Goal: Information Seeking & Learning: Learn about a topic

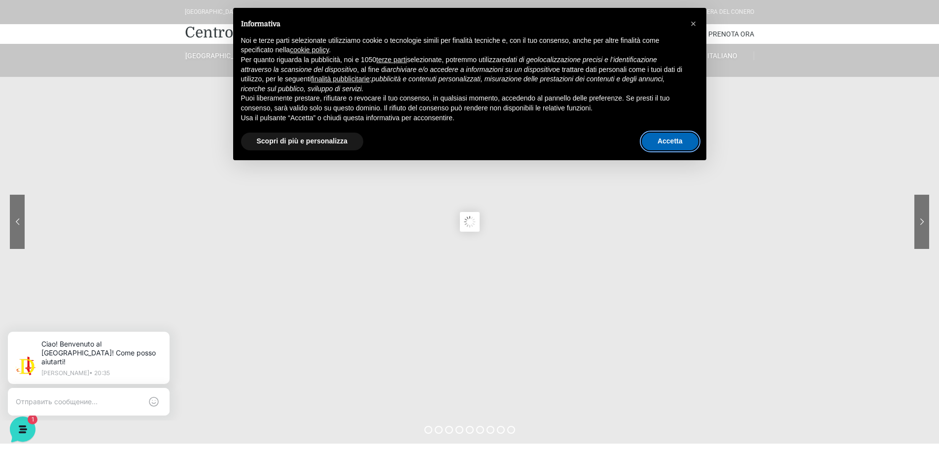
click at [667, 144] on button "Accetta" at bounding box center [670, 142] width 57 height 18
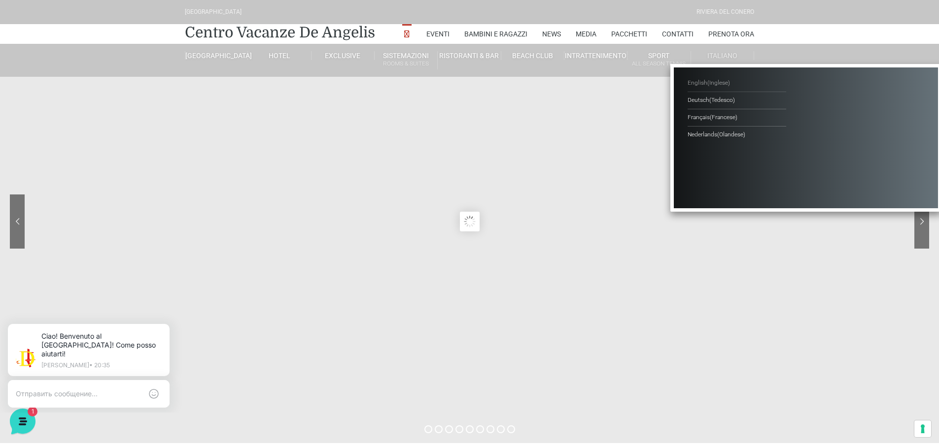
click at [713, 79] on span "( Inglese )" at bounding box center [718, 82] width 23 height 7
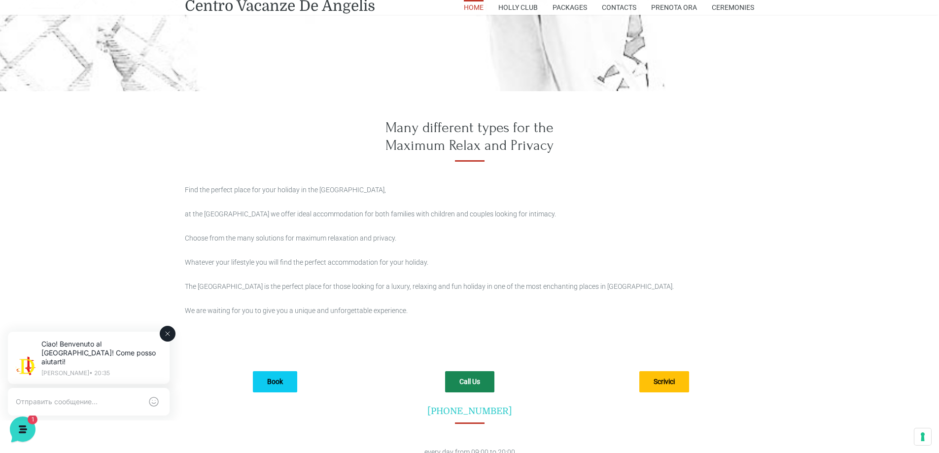
scroll to position [2619, 0]
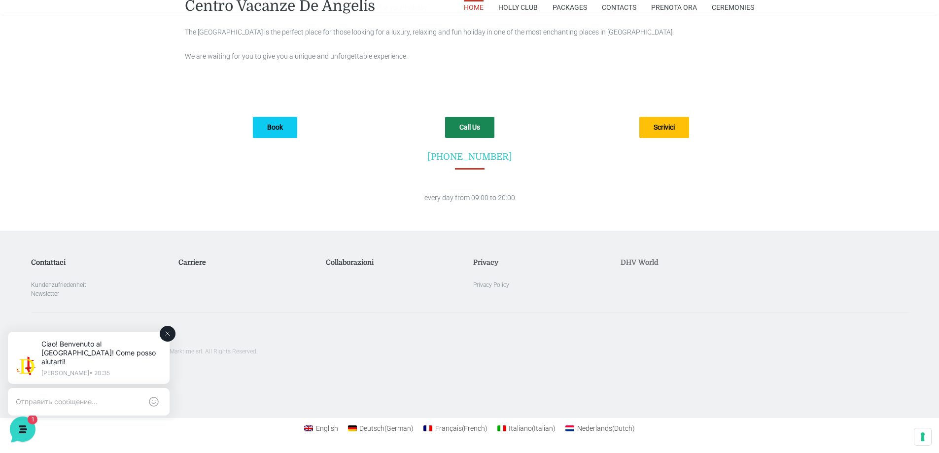
click at [166, 336] on icon at bounding box center [168, 334] width 8 height 8
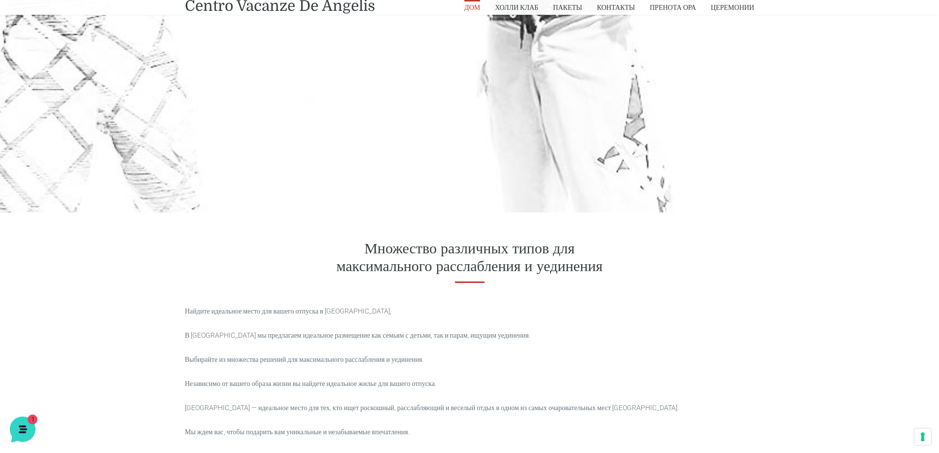
scroll to position [1920, 0]
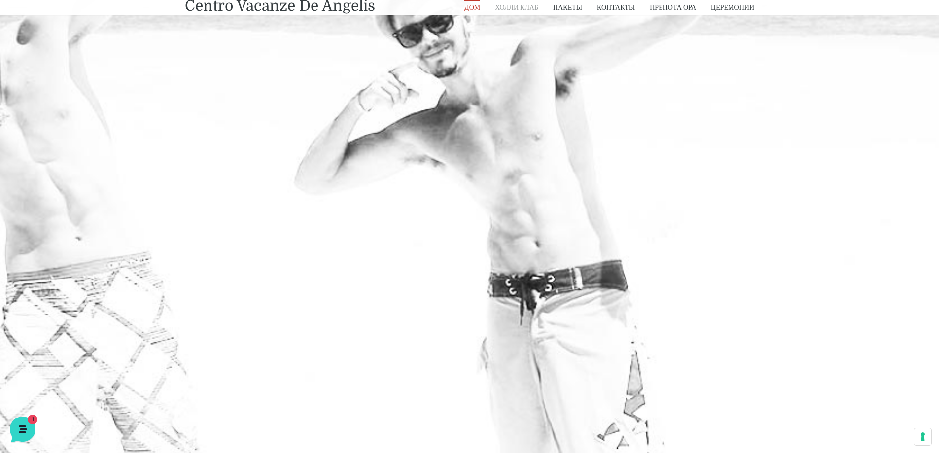
click at [515, 7] on font "Холли Клаб" at bounding box center [516, 7] width 43 height 8
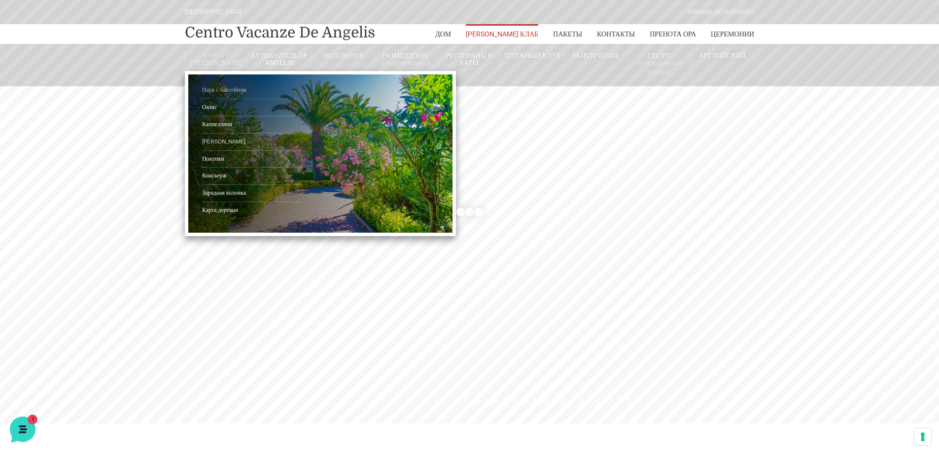
click at [211, 91] on font "Парк с бассейном" at bounding box center [224, 89] width 44 height 7
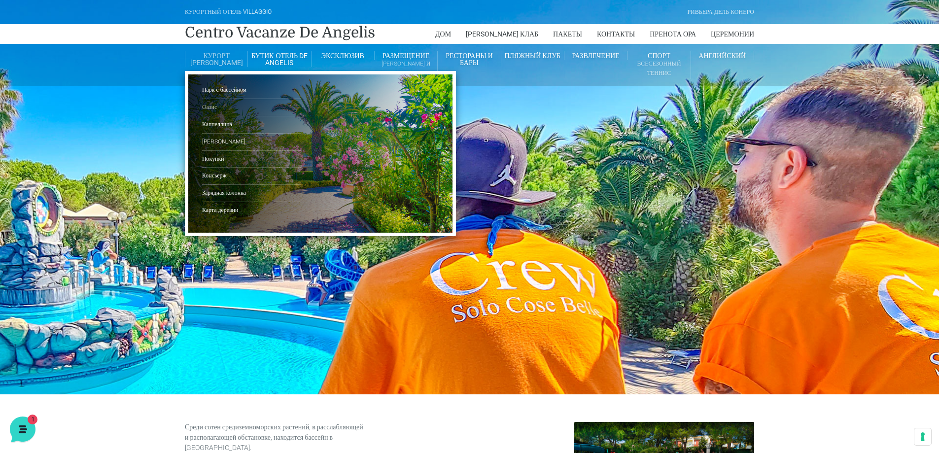
click at [208, 105] on font "Оазис" at bounding box center [209, 106] width 15 height 7
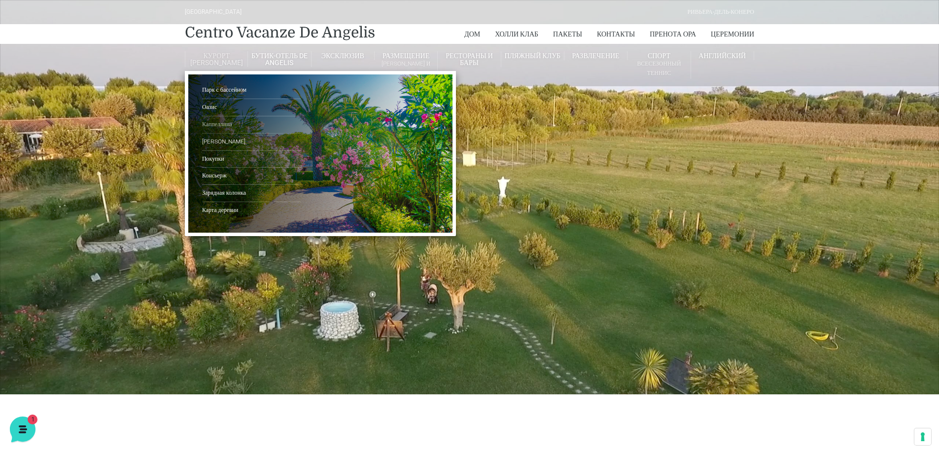
click at [216, 124] on font "Каппеллина" at bounding box center [217, 124] width 30 height 7
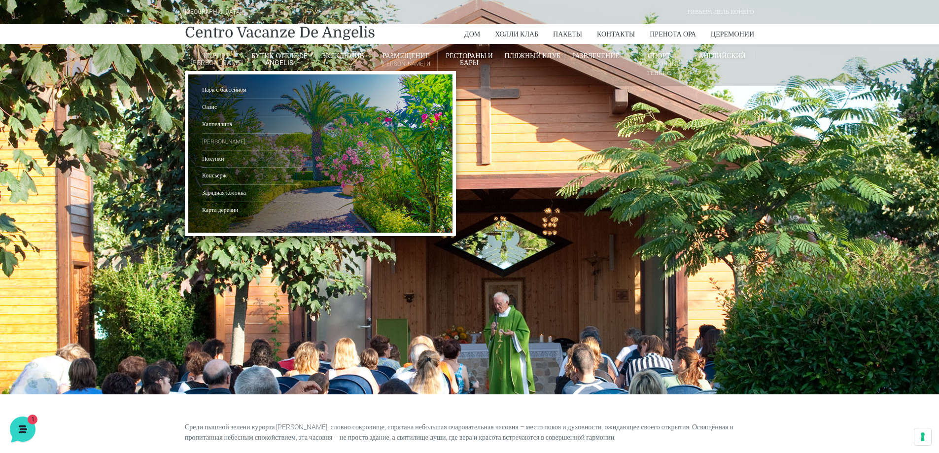
click at [216, 145] on link "Ле Марше" at bounding box center [251, 142] width 99 height 17
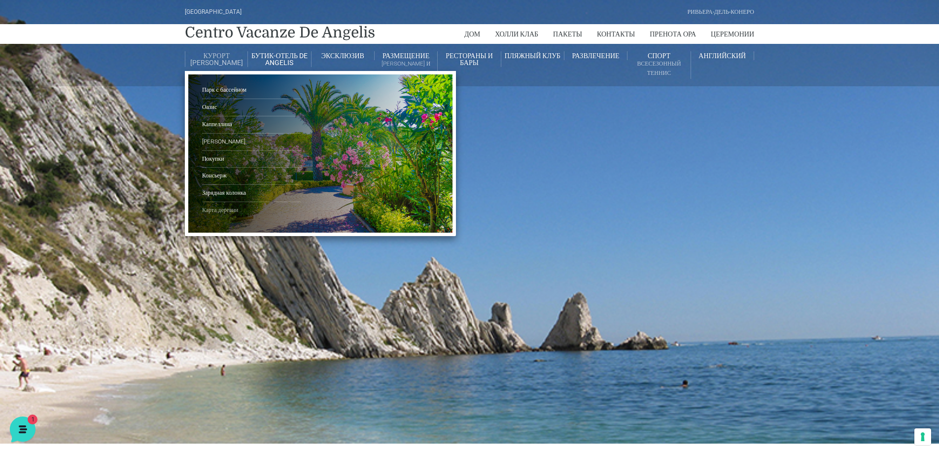
click at [217, 209] on font "Карта деревни" at bounding box center [220, 209] width 36 height 7
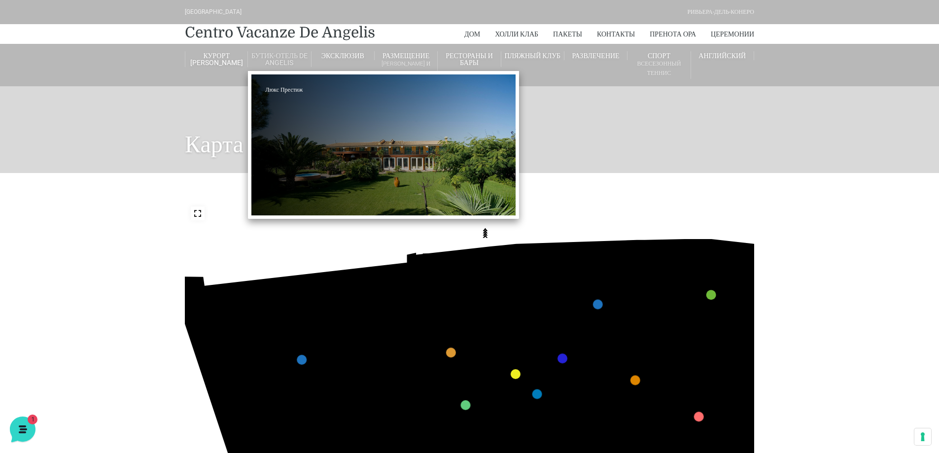
click at [283, 133] on ul "Люкс Престиж" at bounding box center [383, 145] width 271 height 148
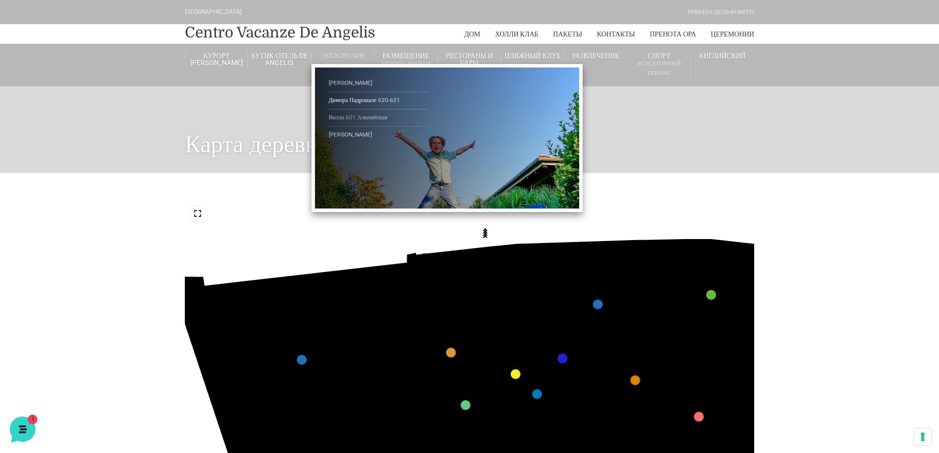
click at [355, 114] on font "Вилла 601 Альпийская" at bounding box center [358, 117] width 59 height 7
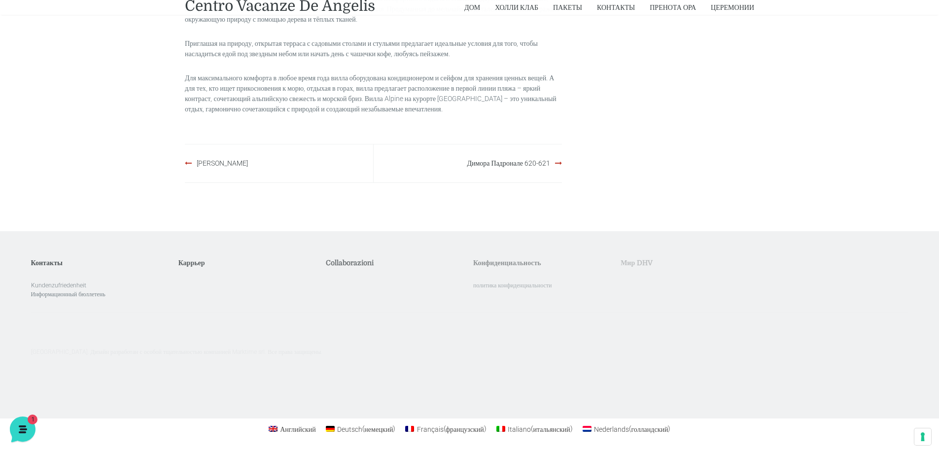
scroll to position [1019, 0]
click at [503, 165] on font "Димора Падронале 620-621" at bounding box center [508, 162] width 83 height 8
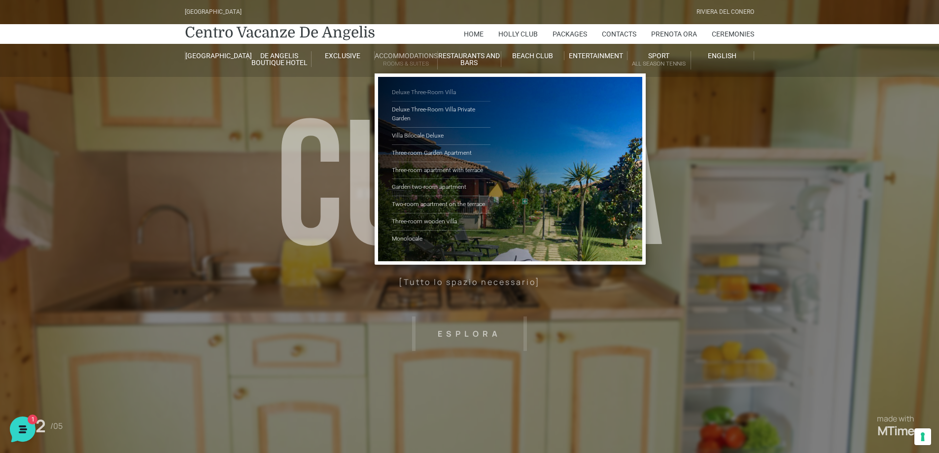
click at [424, 92] on link "Deluxe Three-Room Villa" at bounding box center [441, 92] width 99 height 17
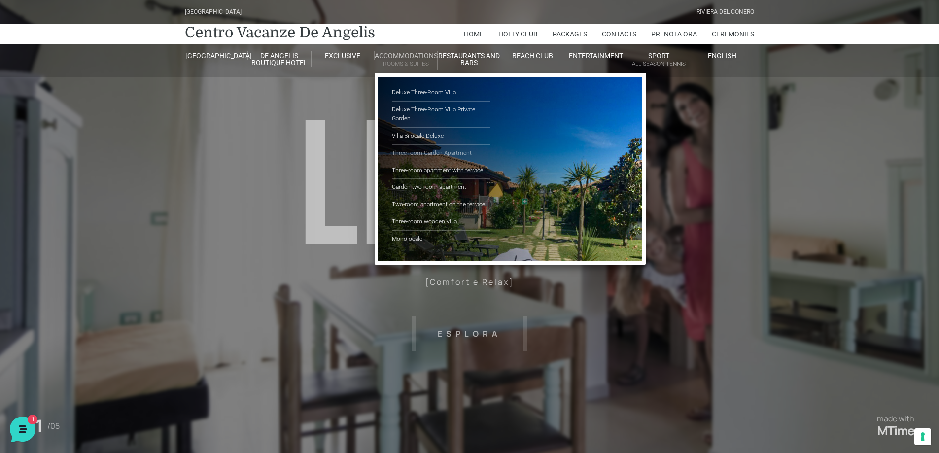
click at [403, 153] on link "Three-room Garden Apartment" at bounding box center [441, 153] width 99 height 17
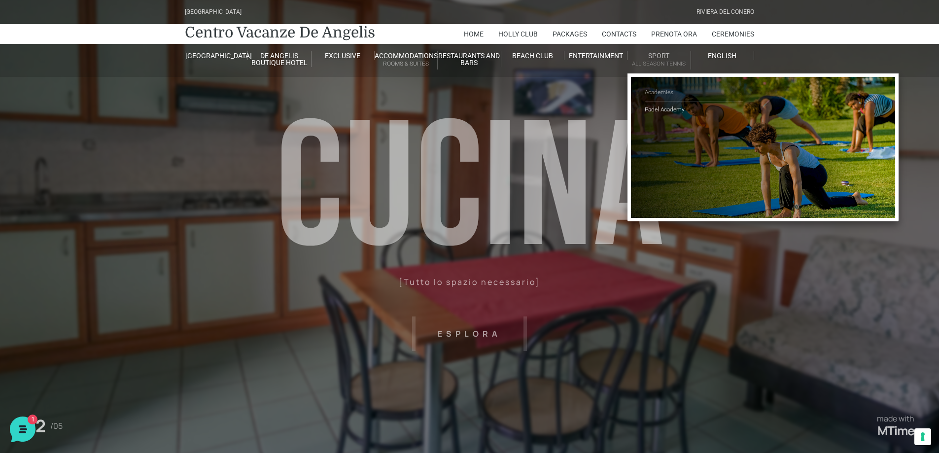
click at [655, 91] on link "Academies" at bounding box center [693, 92] width 99 height 17
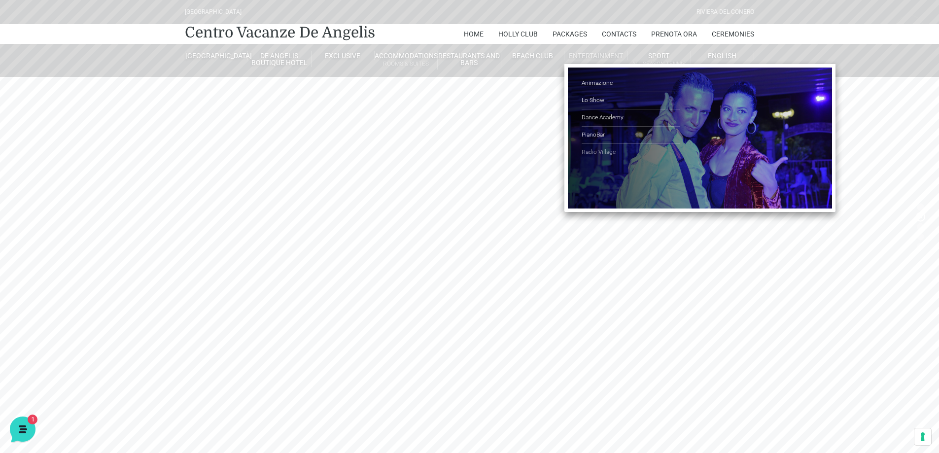
click at [590, 152] on link "Radio Village" at bounding box center [630, 152] width 99 height 17
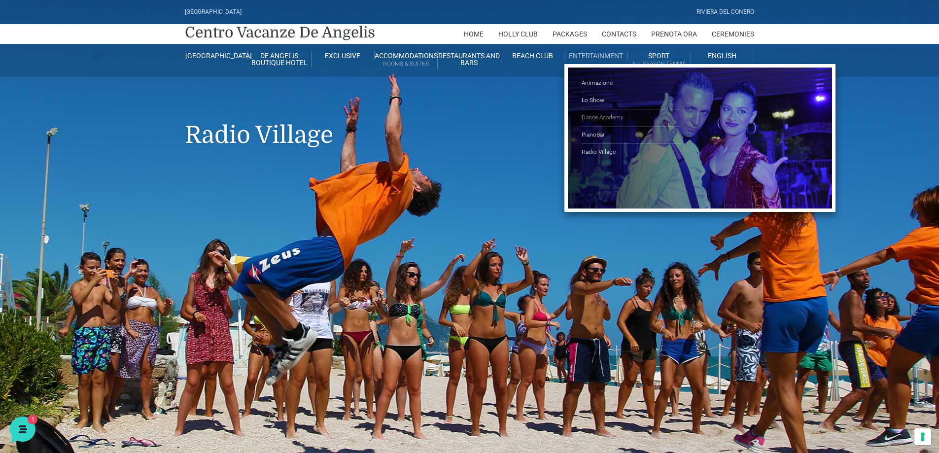
click at [601, 114] on link "Dance Academy" at bounding box center [630, 117] width 99 height 17
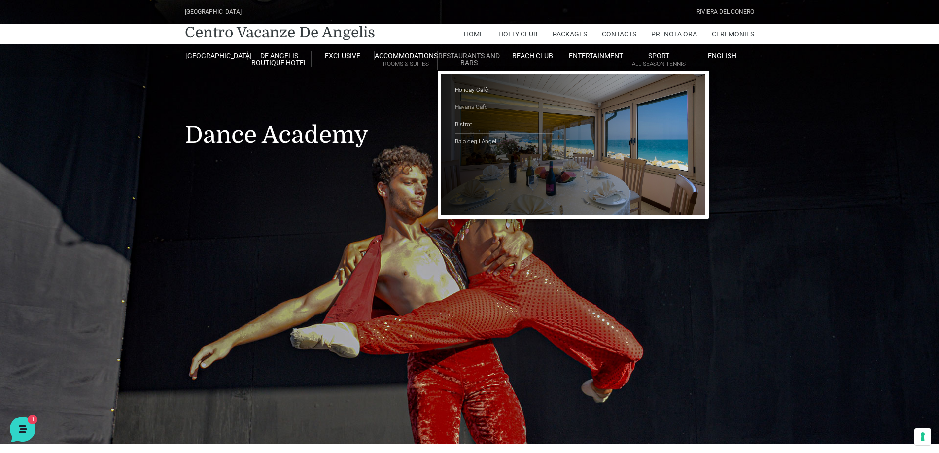
click at [465, 105] on link "Havana Cafè" at bounding box center [504, 107] width 99 height 17
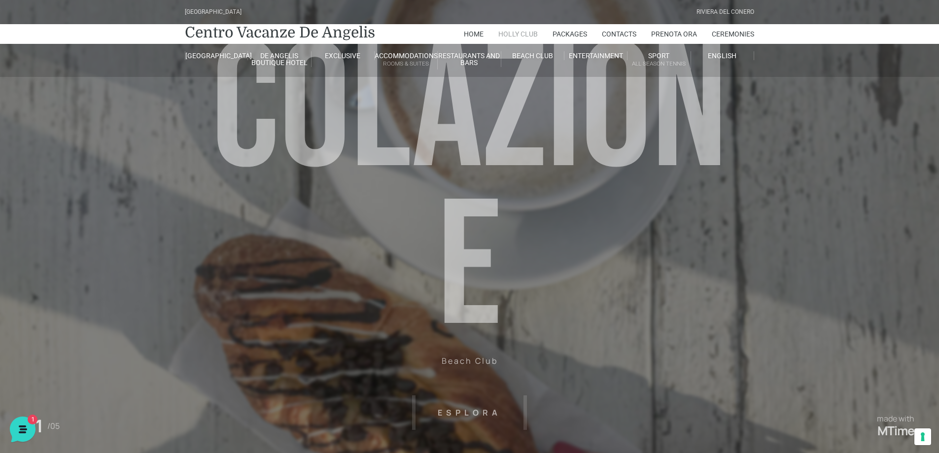
click at [524, 30] on link "Holly Club" at bounding box center [517, 34] width 39 height 20
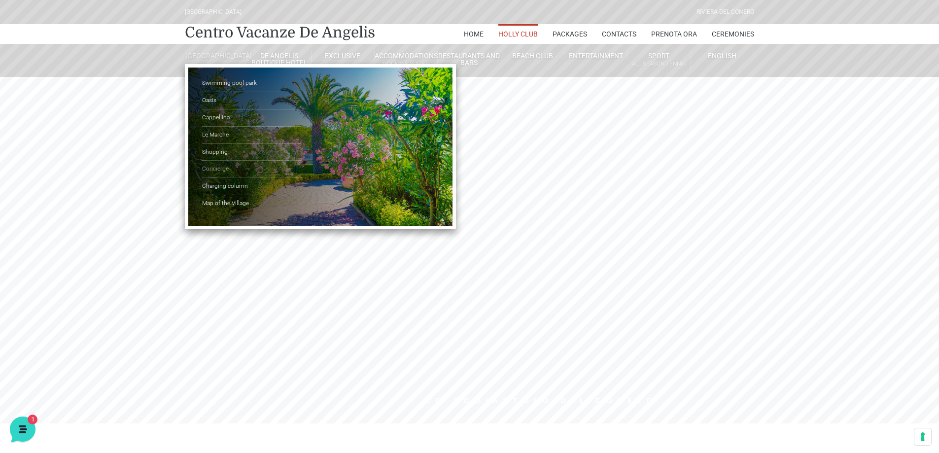
click at [212, 174] on link "Concierge" at bounding box center [251, 169] width 99 height 17
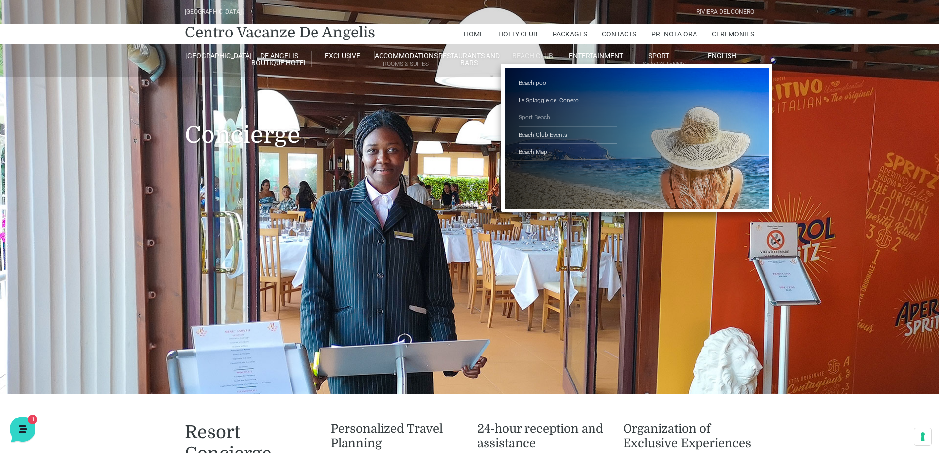
click at [533, 114] on link "Sport Beach" at bounding box center [567, 117] width 99 height 17
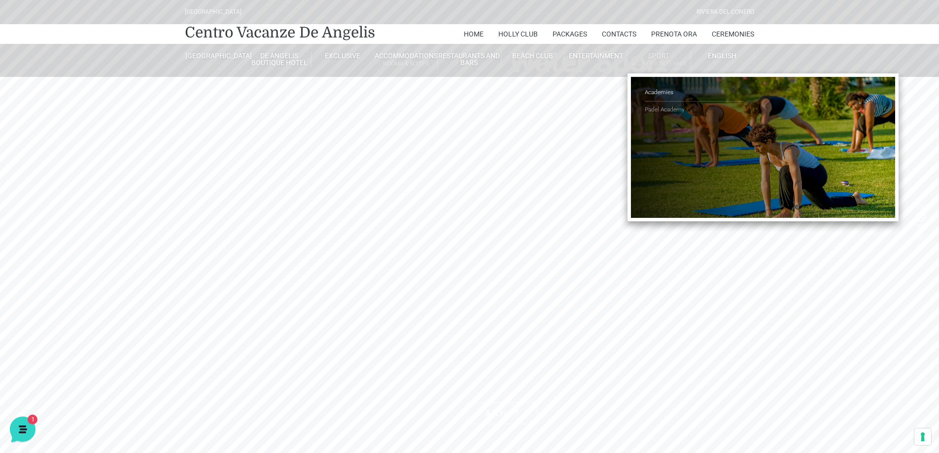
click at [664, 107] on link "Padel Academy" at bounding box center [693, 110] width 99 height 17
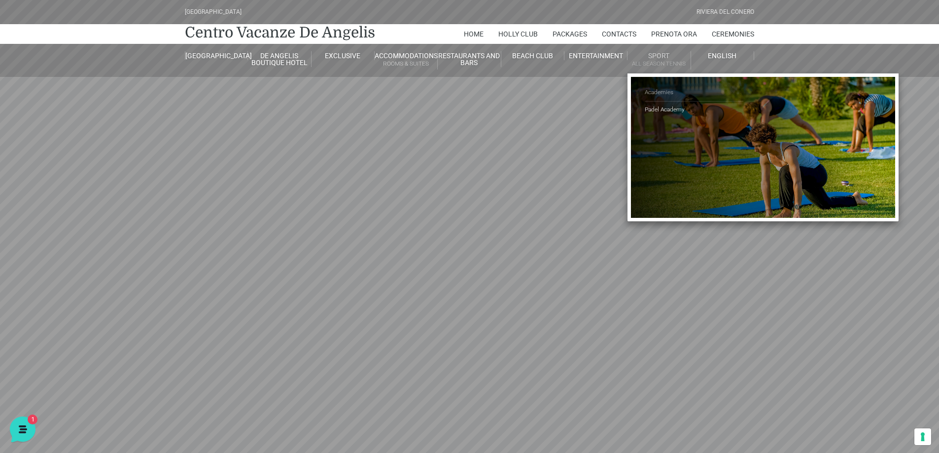
click at [656, 91] on link "Academies" at bounding box center [693, 92] width 99 height 17
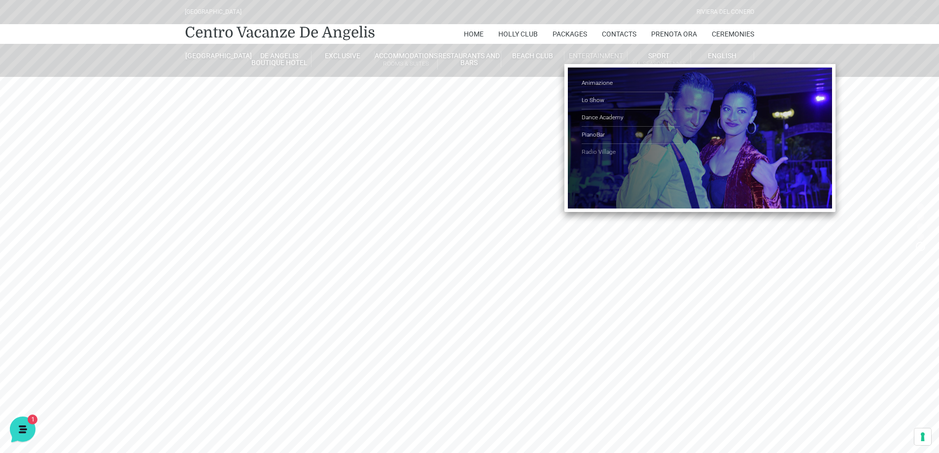
click at [595, 152] on link "Radio Village" at bounding box center [630, 152] width 99 height 17
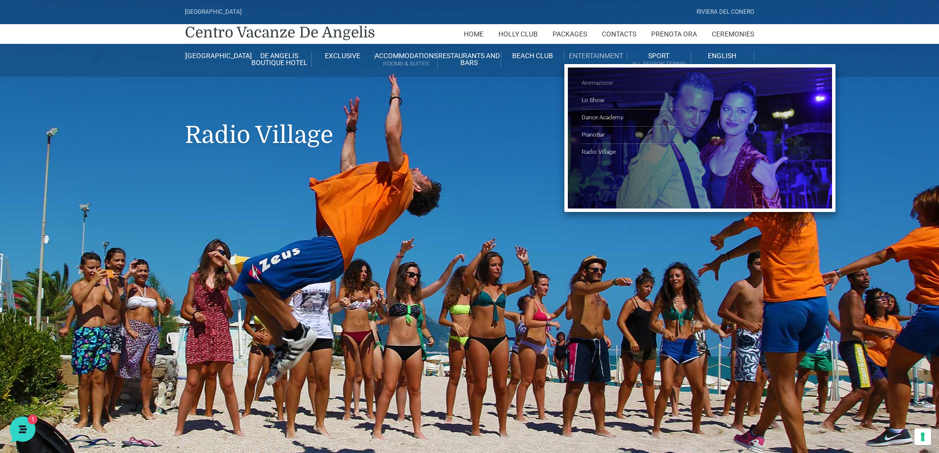
click at [594, 80] on link "Animazione" at bounding box center [630, 83] width 99 height 17
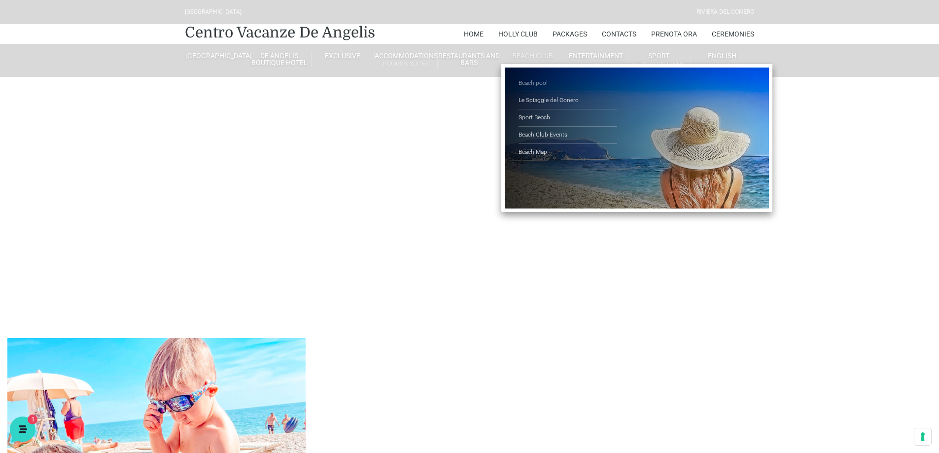
click at [529, 83] on link "Beach pool" at bounding box center [567, 83] width 99 height 17
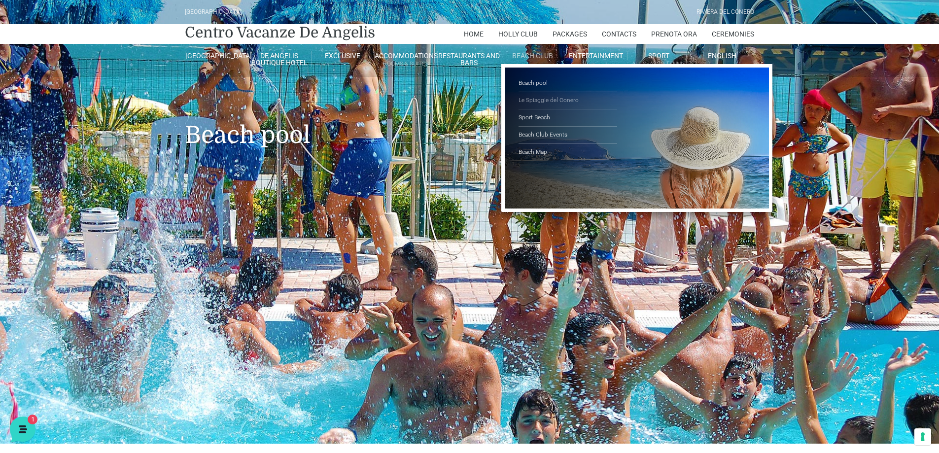
click at [535, 101] on link "Le Spiaggie del Conero" at bounding box center [567, 100] width 99 height 17
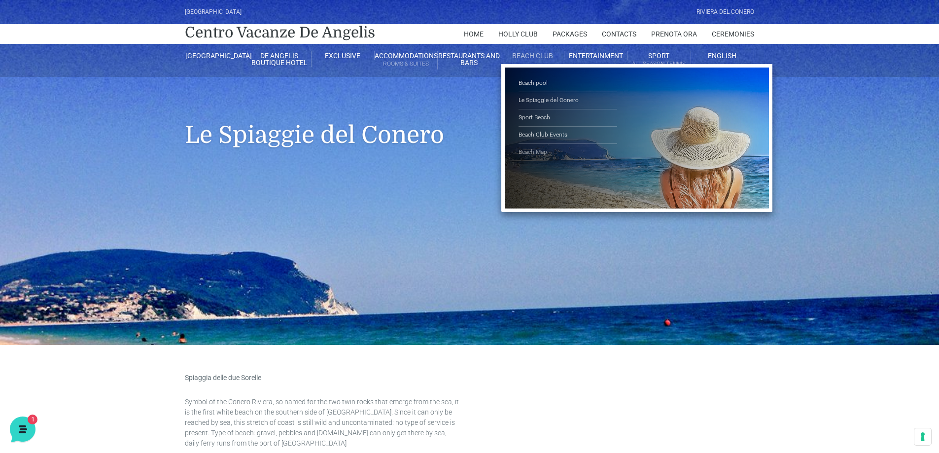
click at [529, 152] on link "Beach Map" at bounding box center [567, 152] width 99 height 17
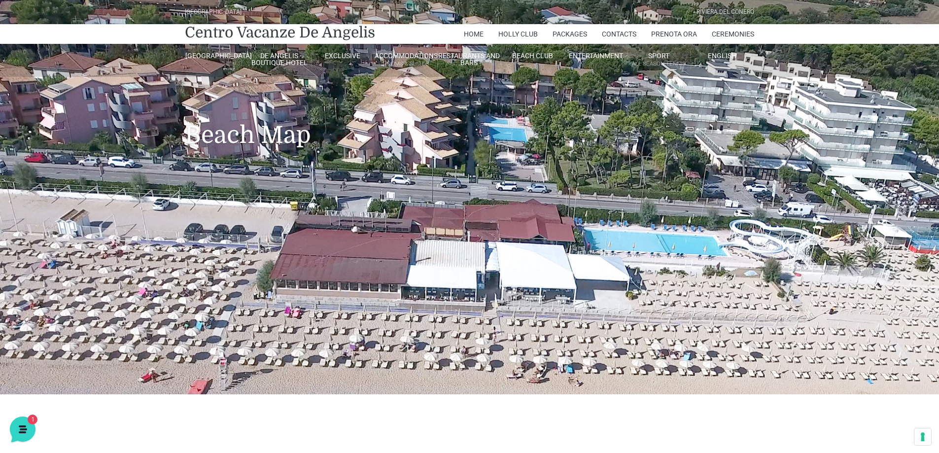
drag, startPoint x: 438, startPoint y: 141, endPoint x: 433, endPoint y: 259, distance: 117.8
click at [434, 260] on header "[GEOGRAPHIC_DATA] [GEOGRAPHIC_DATA] Centro Vacanze De Angelis Home [PERSON_NAME…" at bounding box center [469, 197] width 939 height 394
drag, startPoint x: 499, startPoint y: 166, endPoint x: 493, endPoint y: 243, distance: 77.6
click at [497, 248] on header "Villaggio Hotel Resort Riviera Del Conero Centro Vacanze De Angelis Home Holly …" at bounding box center [469, 197] width 939 height 394
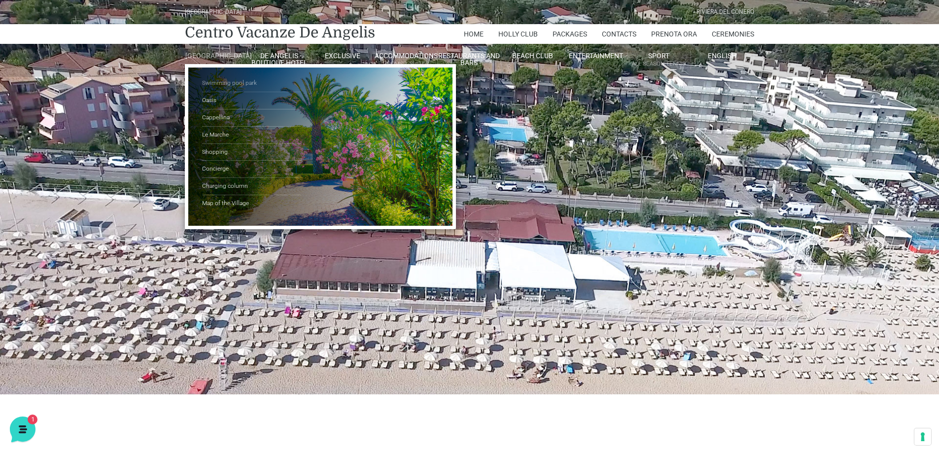
click at [217, 88] on link "Swimming pool park" at bounding box center [251, 83] width 99 height 17
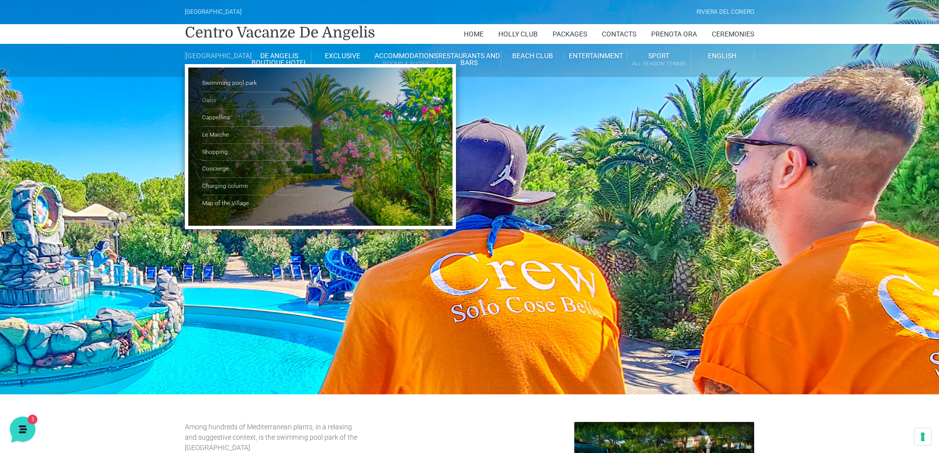
click at [206, 107] on link "Oasis" at bounding box center [251, 100] width 99 height 17
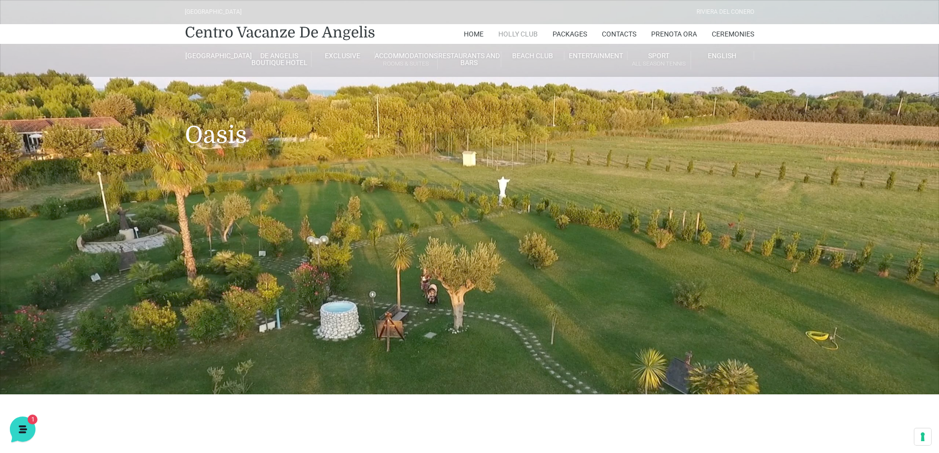
click at [530, 35] on link "Holly Club" at bounding box center [517, 34] width 39 height 20
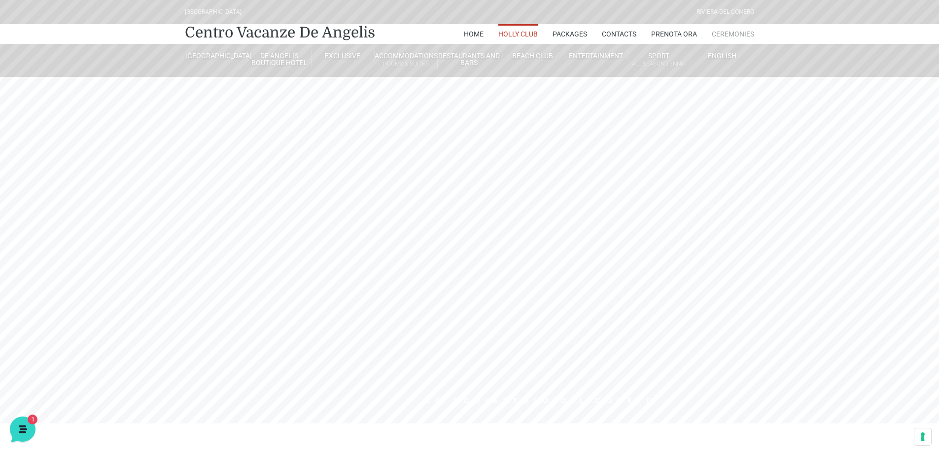
click at [742, 30] on link "Ceremonies" at bounding box center [732, 34] width 42 height 20
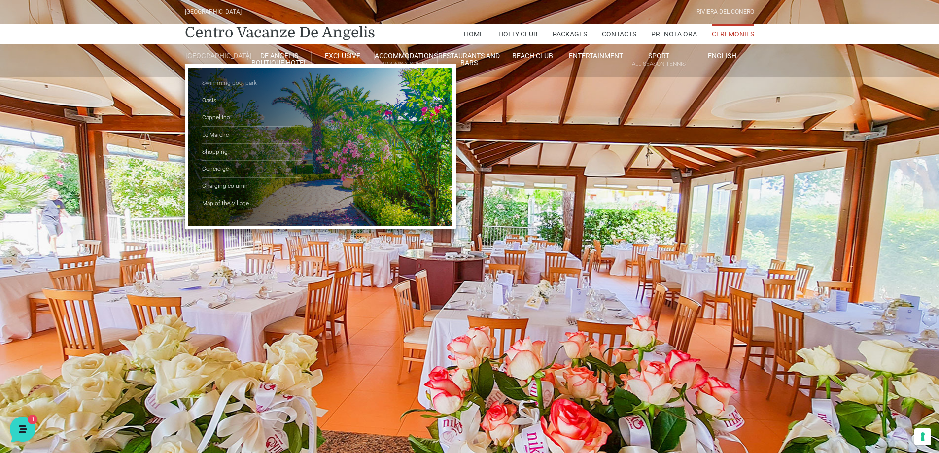
click at [225, 92] on link "Swimming pool park" at bounding box center [251, 83] width 99 height 17
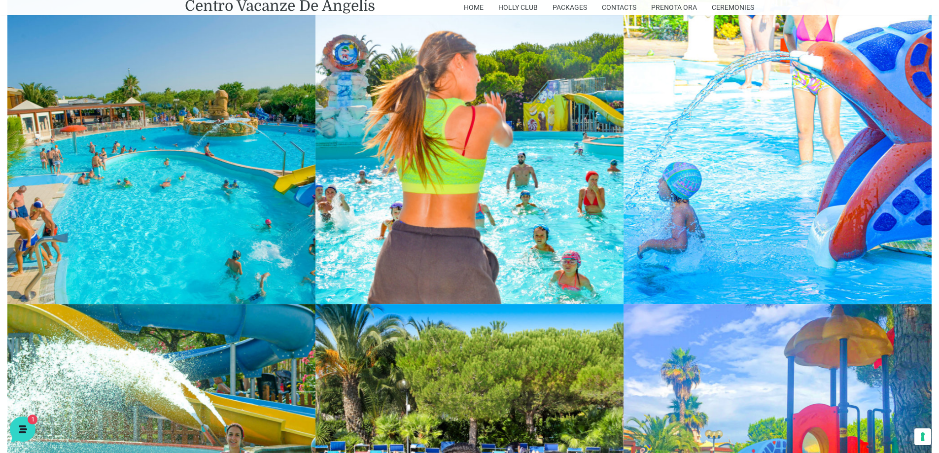
scroll to position [491, 0]
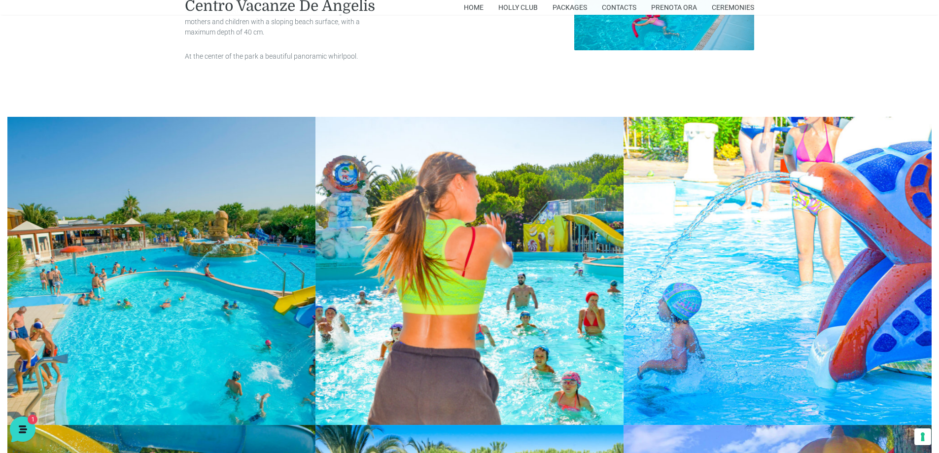
click at [233, 267] on link at bounding box center [161, 271] width 308 height 308
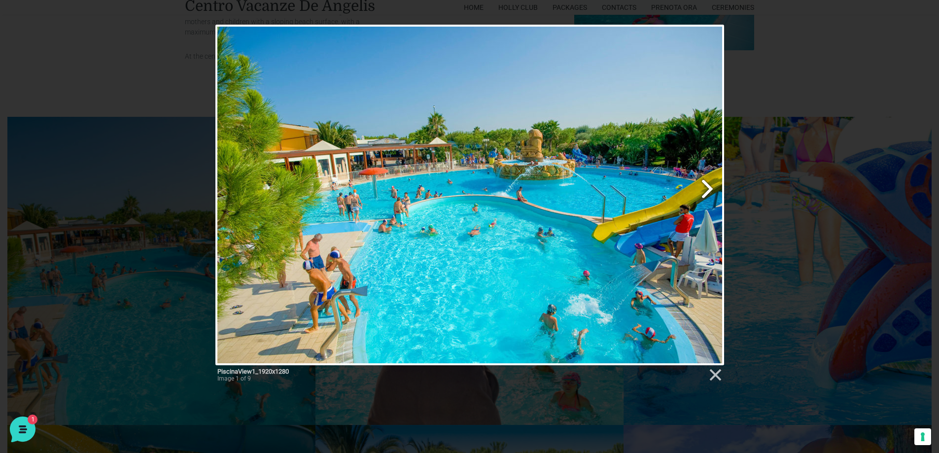
click at [705, 189] on link "Next image" at bounding box center [560, 195] width 325 height 340
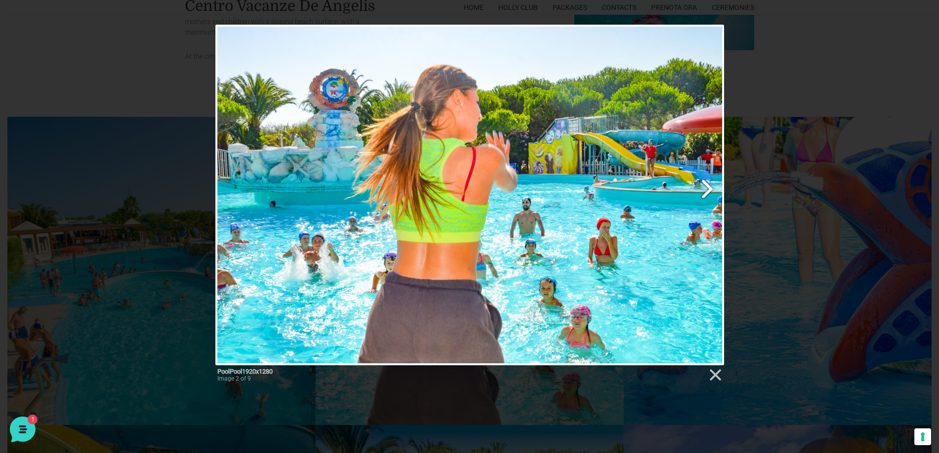
click at [705, 189] on link "Next image" at bounding box center [560, 195] width 325 height 340
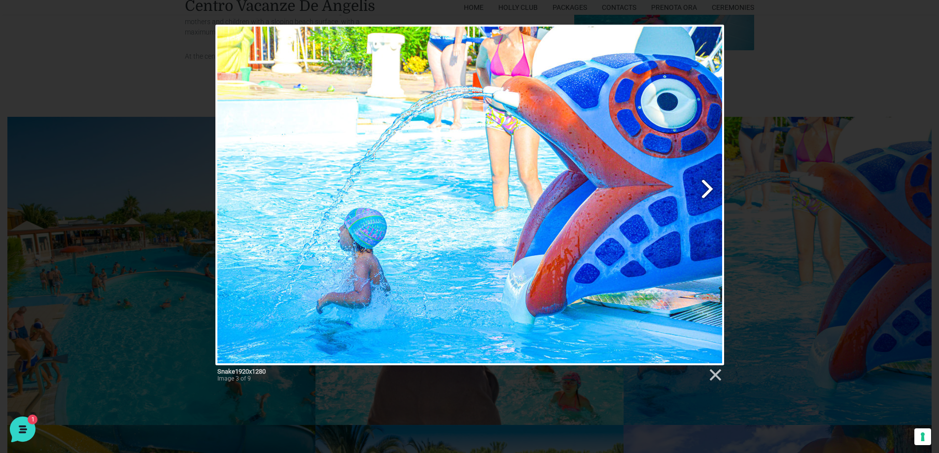
click at [705, 189] on link "Next image" at bounding box center [560, 195] width 325 height 340
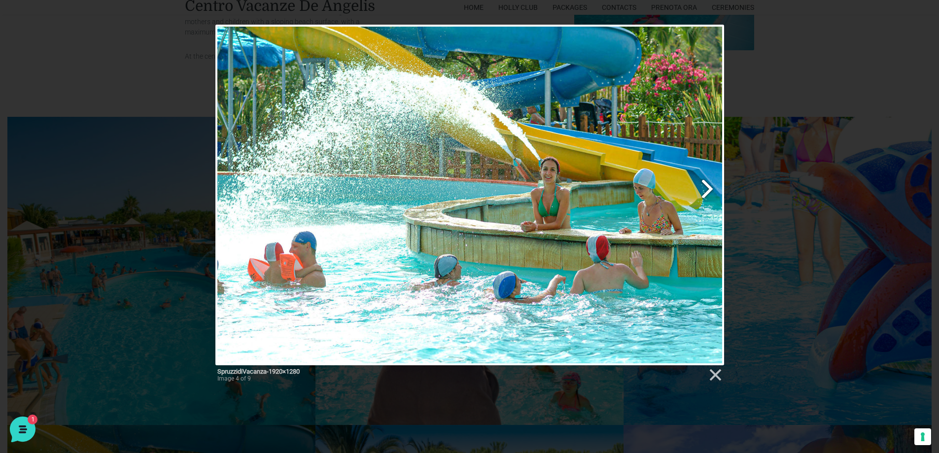
click at [705, 189] on link "Next image" at bounding box center [560, 195] width 325 height 340
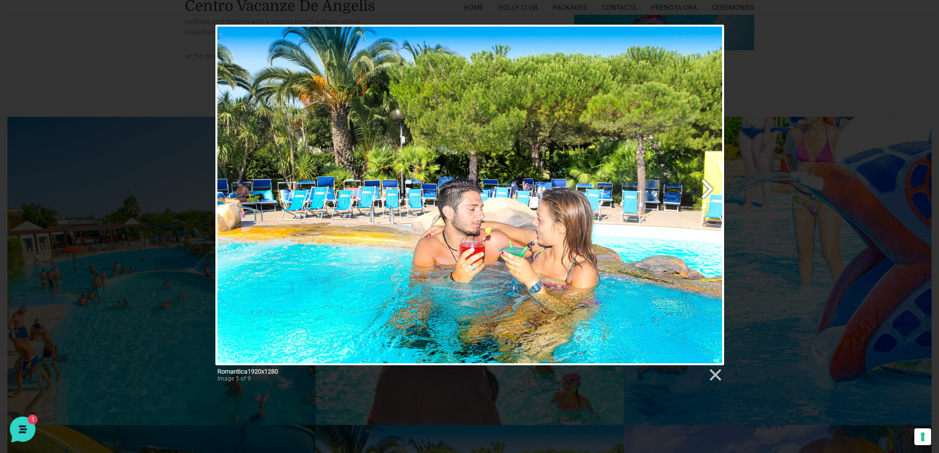
click at [705, 189] on link "Next image" at bounding box center [560, 195] width 325 height 340
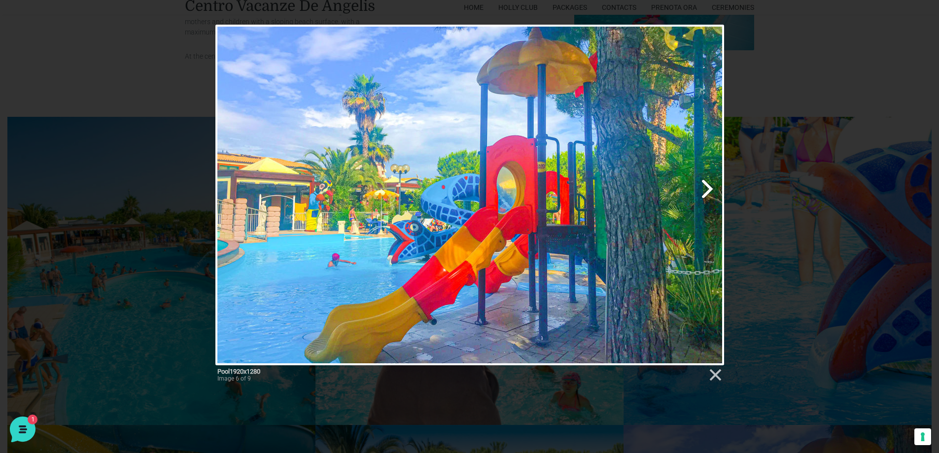
click at [705, 189] on link "Next image" at bounding box center [560, 195] width 325 height 340
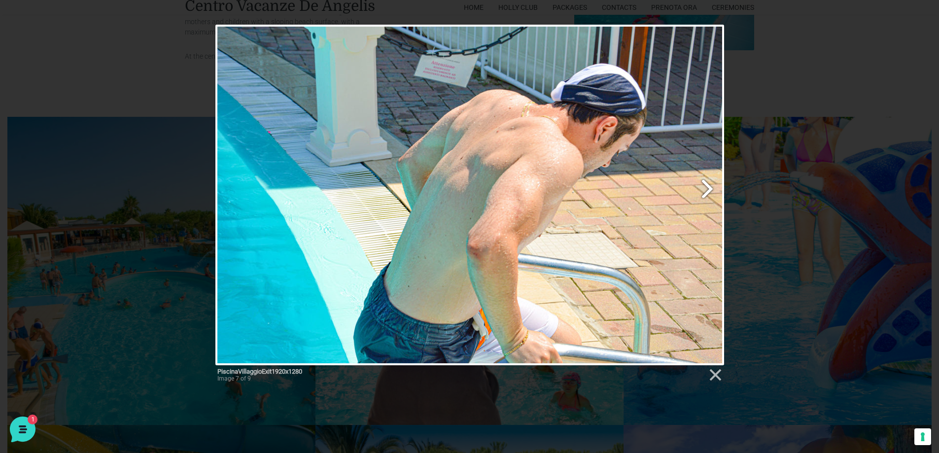
click at [705, 189] on link "Next image" at bounding box center [560, 195] width 325 height 340
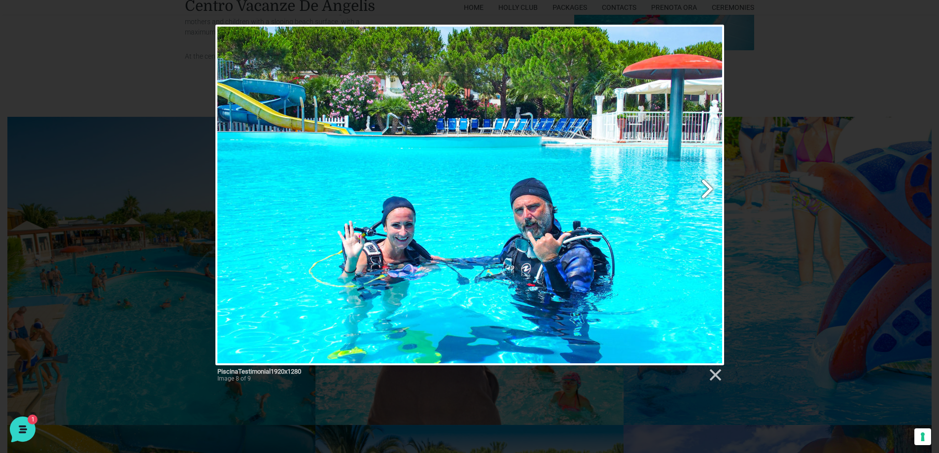
click at [701, 185] on link "Next image" at bounding box center [560, 195] width 325 height 340
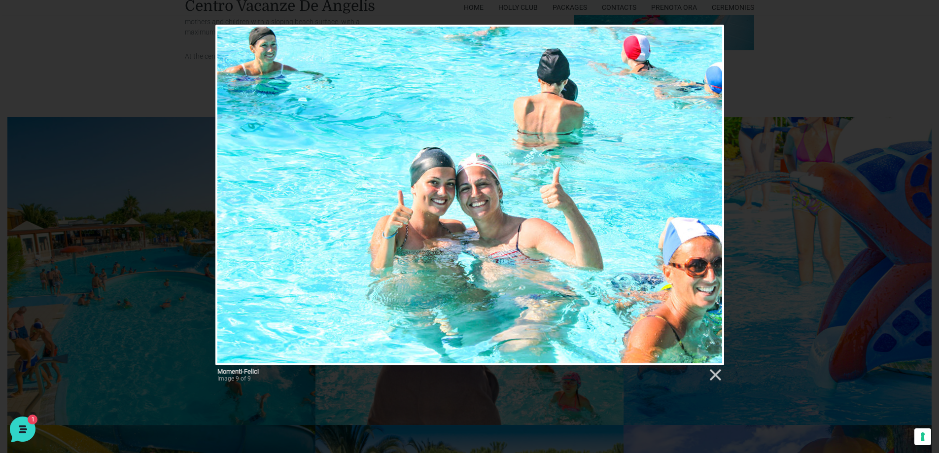
click at [701, 185] on div at bounding box center [469, 195] width 508 height 340
click at [882, 158] on div "Momenti-Felici Image 9 of 9" at bounding box center [469, 207] width 939 height 364
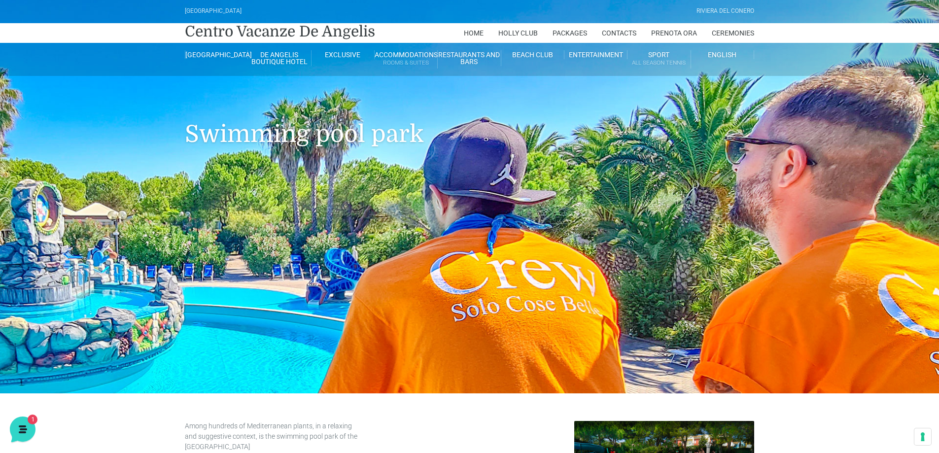
scroll to position [0, 0]
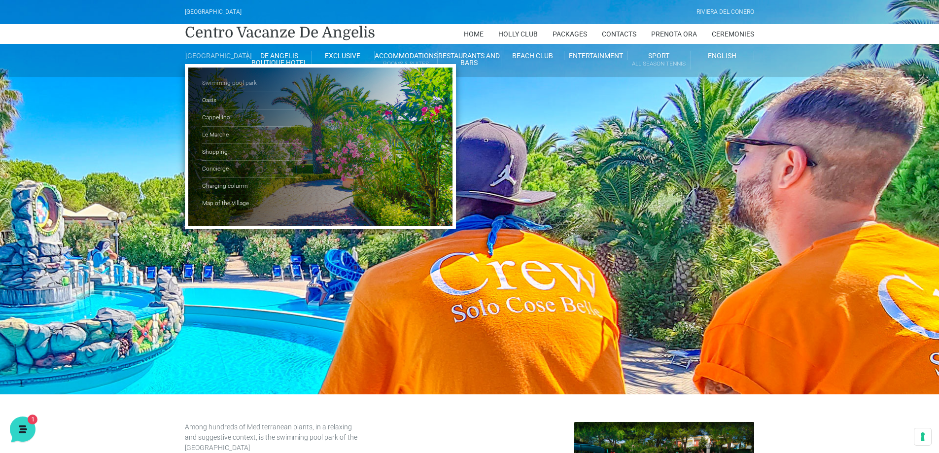
click at [217, 88] on link "Swimming pool park" at bounding box center [251, 83] width 99 height 17
click at [215, 106] on link "Oasis" at bounding box center [251, 100] width 99 height 17
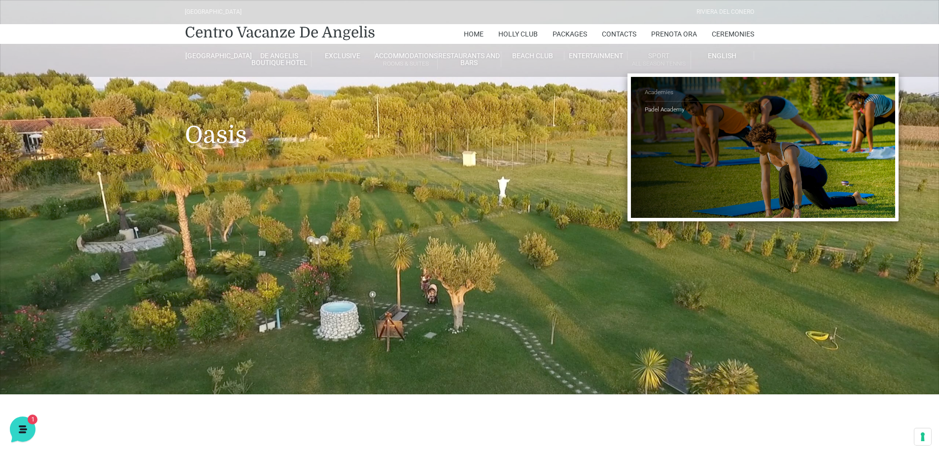
click at [661, 93] on link "Academies" at bounding box center [693, 92] width 99 height 17
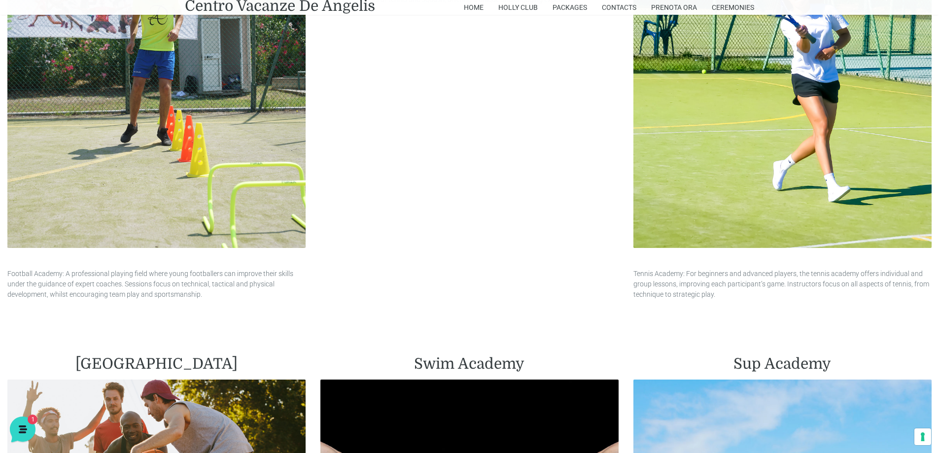
scroll to position [641, 0]
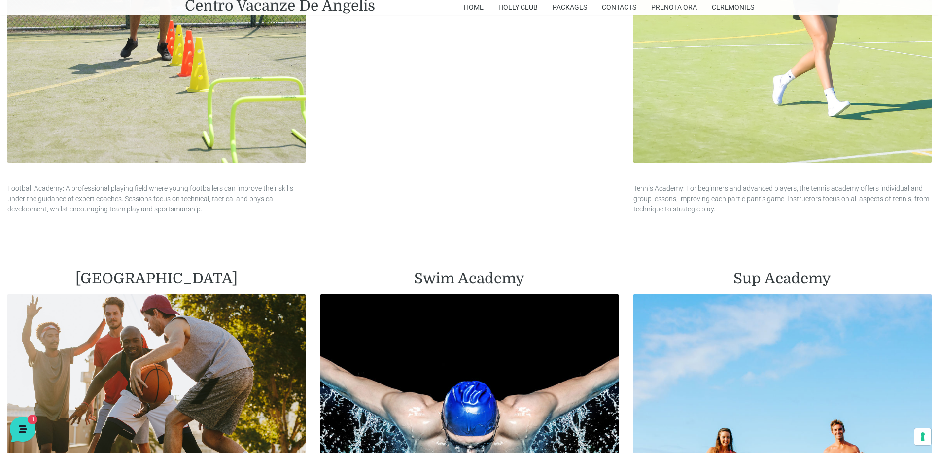
click at [730, 75] on img at bounding box center [782, 14] width 298 height 298
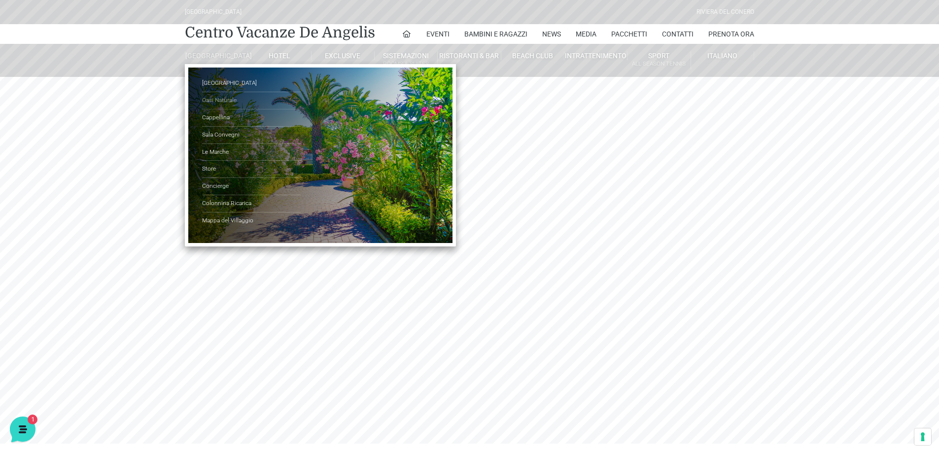
click at [218, 106] on link "Oasi Naturale" at bounding box center [251, 100] width 99 height 17
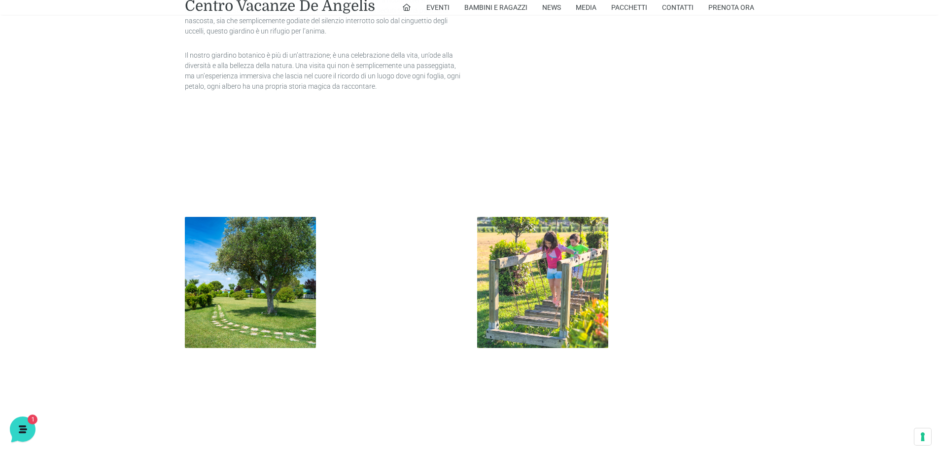
scroll to position [1035, 0]
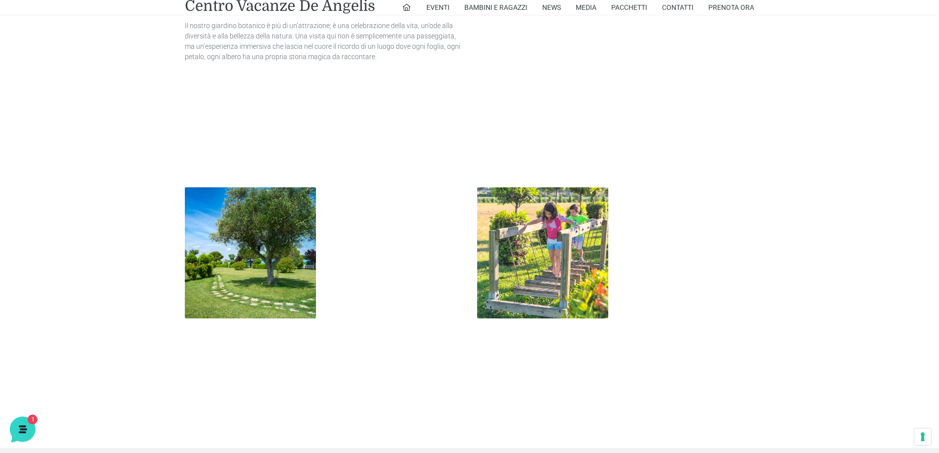
click at [239, 238] on img at bounding box center [250, 252] width 131 height 131
click at [230, 251] on img at bounding box center [250, 252] width 131 height 131
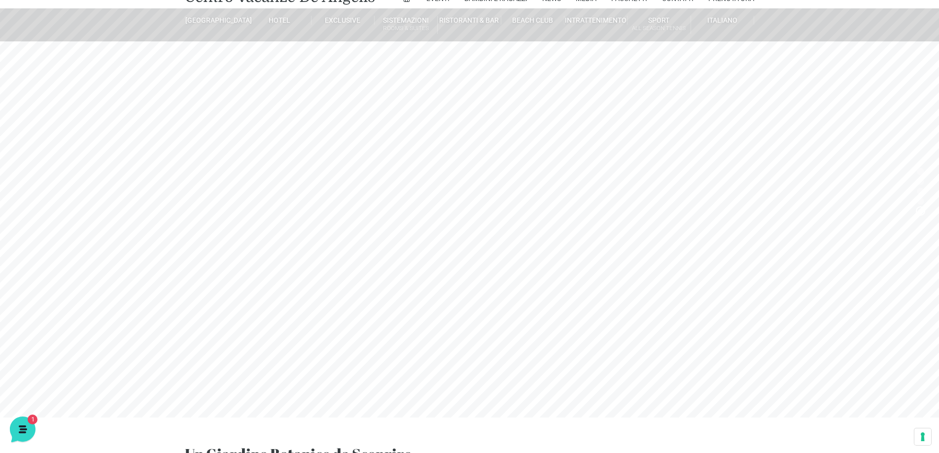
scroll to position [0, 0]
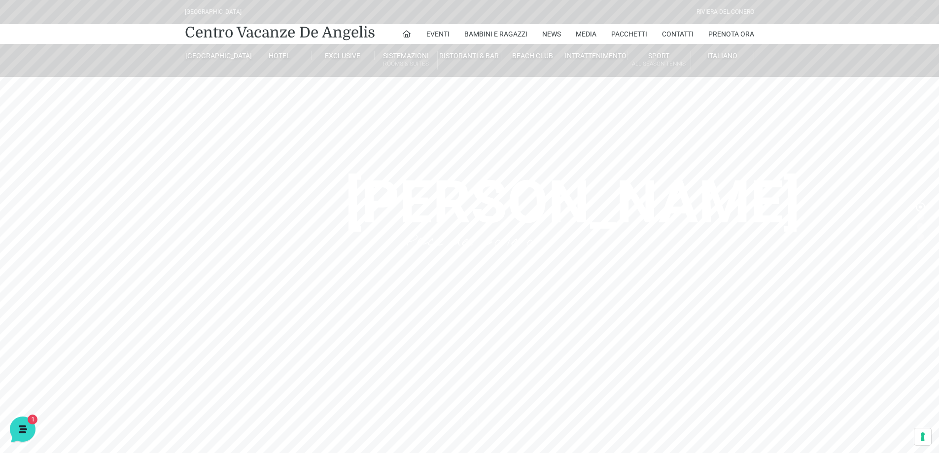
drag, startPoint x: 433, startPoint y: 202, endPoint x: 752, endPoint y: 253, distance: 323.4
click at [754, 253] on header "[GEOGRAPHIC_DATA] [GEOGRAPHIC_DATA] Centro Vacanze [GEOGRAPHIC_DATA] Eventi Mis…" at bounding box center [469, 197] width 939 height 394
click at [406, 34] on icon at bounding box center [406, 34] width 9 height 9
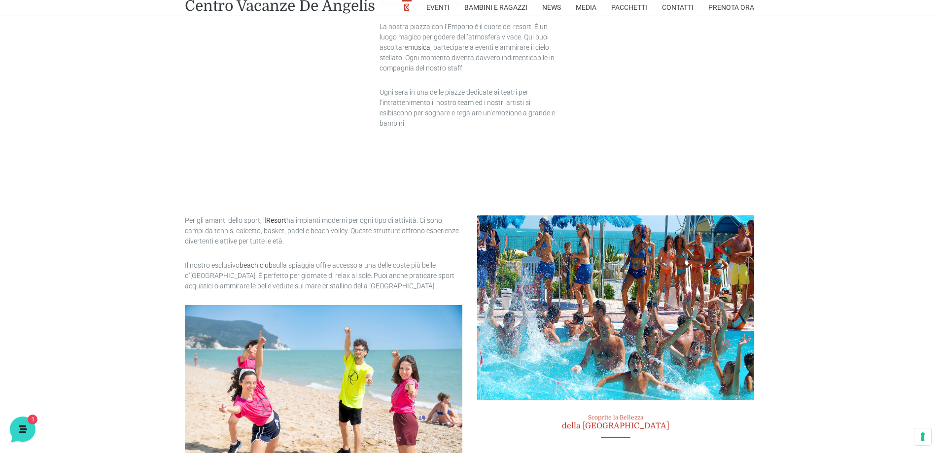
scroll to position [1872, 0]
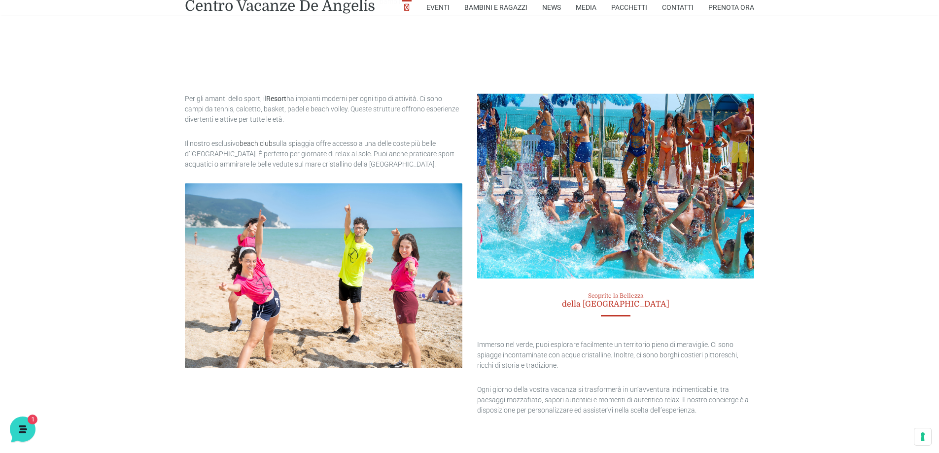
click at [631, 192] on img at bounding box center [615, 186] width 277 height 185
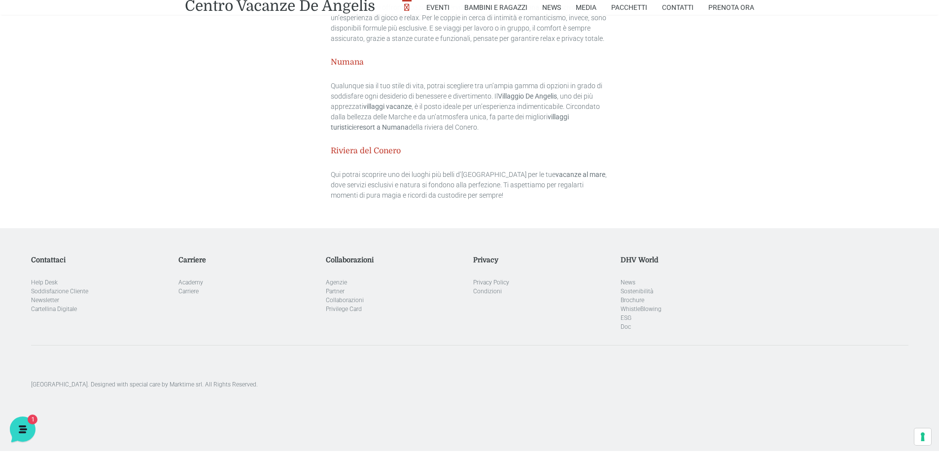
scroll to position [3078, 0]
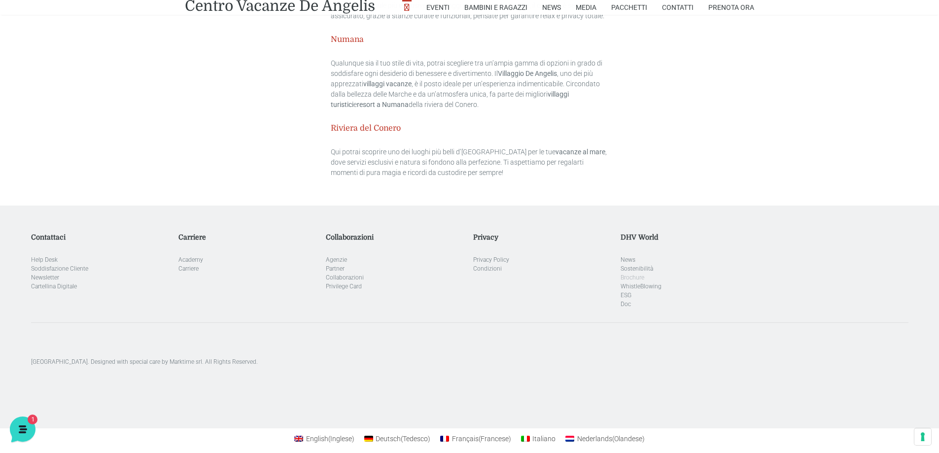
click at [635, 274] on link "Brochure" at bounding box center [632, 277] width 24 height 7
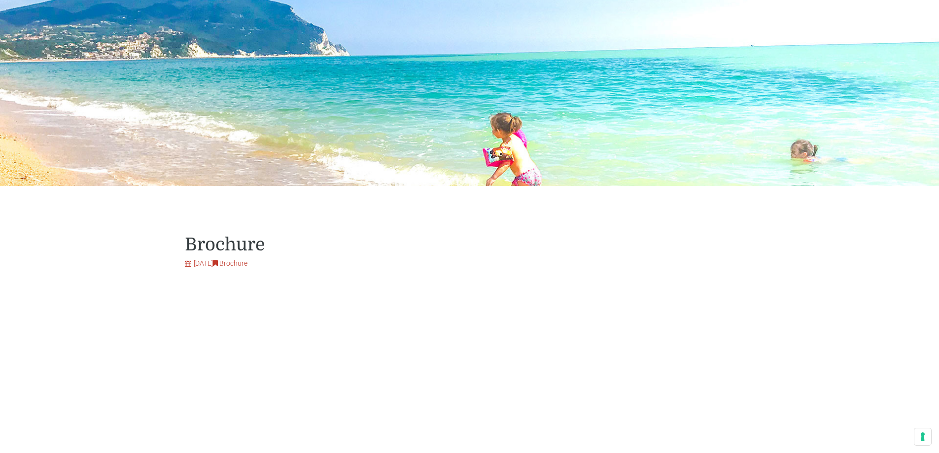
scroll to position [246, 0]
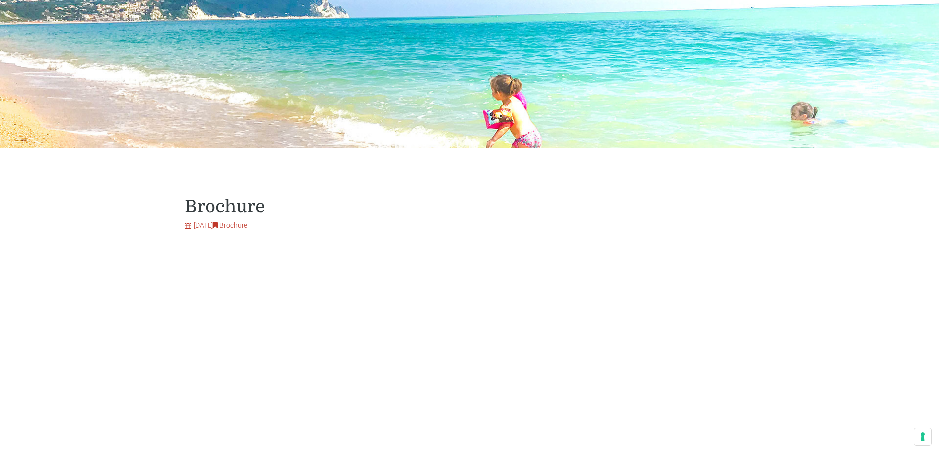
click at [247, 228] on link "Brochure" at bounding box center [233, 225] width 28 height 8
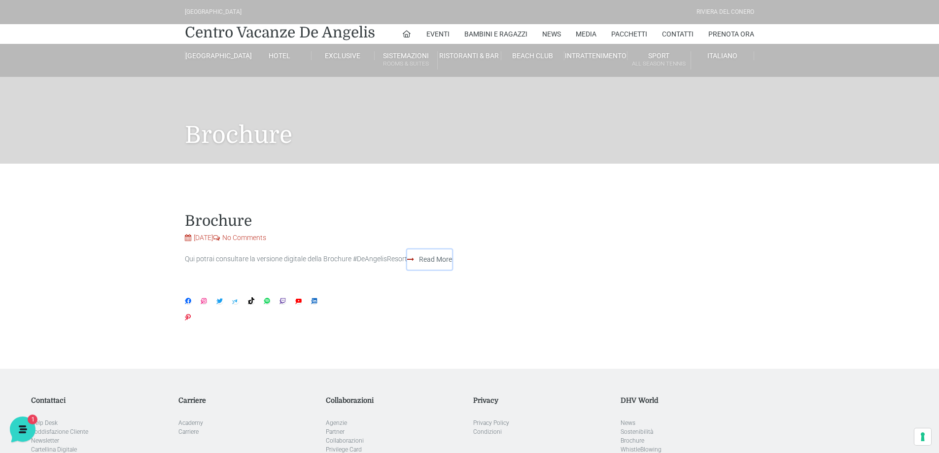
click at [439, 260] on link "Read More" at bounding box center [429, 259] width 45 height 20
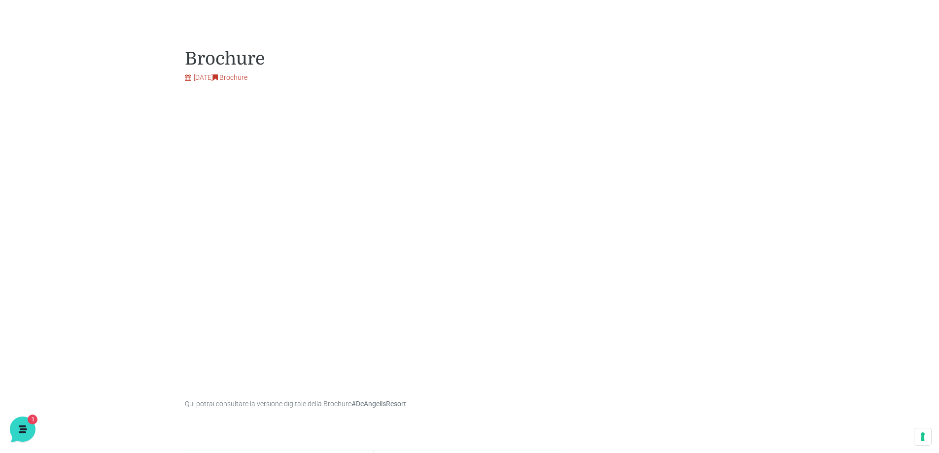
click at [746, 117] on div "Brochure Aprile 25, 2021 Brochure Qui potrai consultare la versione digitale de…" at bounding box center [469, 441] width 576 height 786
click at [235, 35] on div "Brochure Aprile 25, 2021 Brochure Qui potrai consultare la versione digitale de…" at bounding box center [469, 441] width 939 height 883
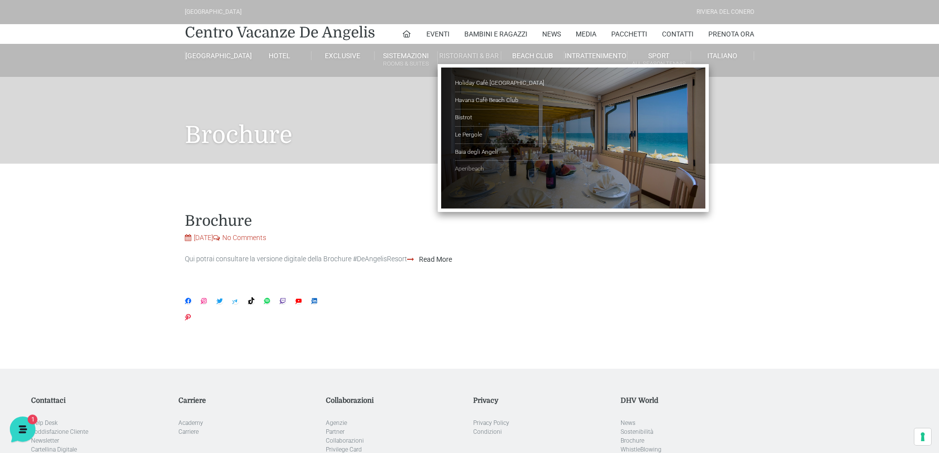
click at [467, 169] on link "Aperibeach" at bounding box center [504, 169] width 99 height 17
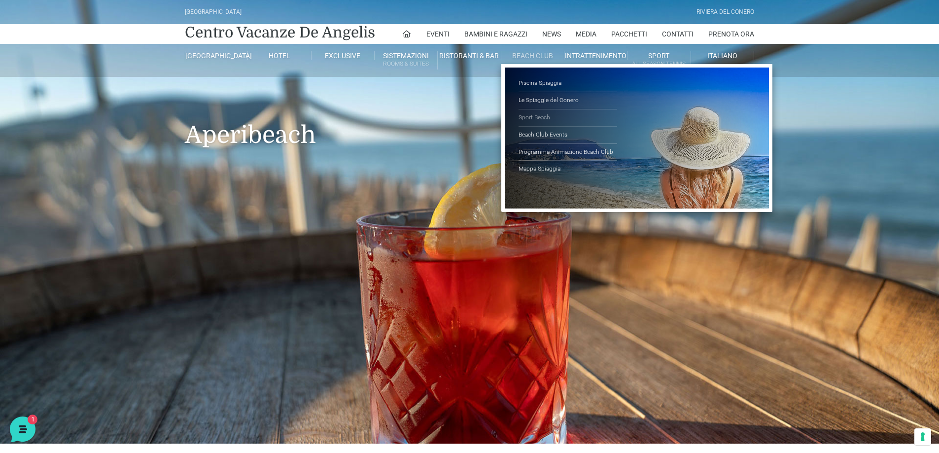
click at [527, 114] on link "Sport Beach" at bounding box center [567, 117] width 99 height 17
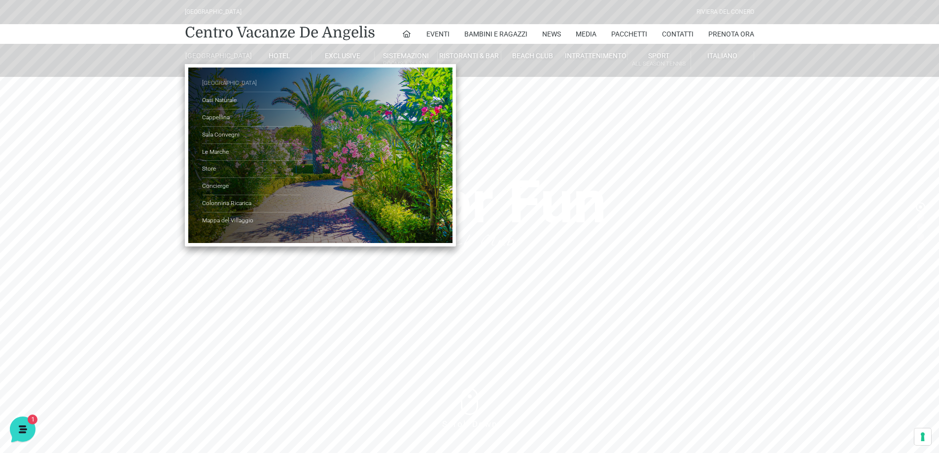
click at [208, 90] on link "[GEOGRAPHIC_DATA]" at bounding box center [251, 83] width 99 height 17
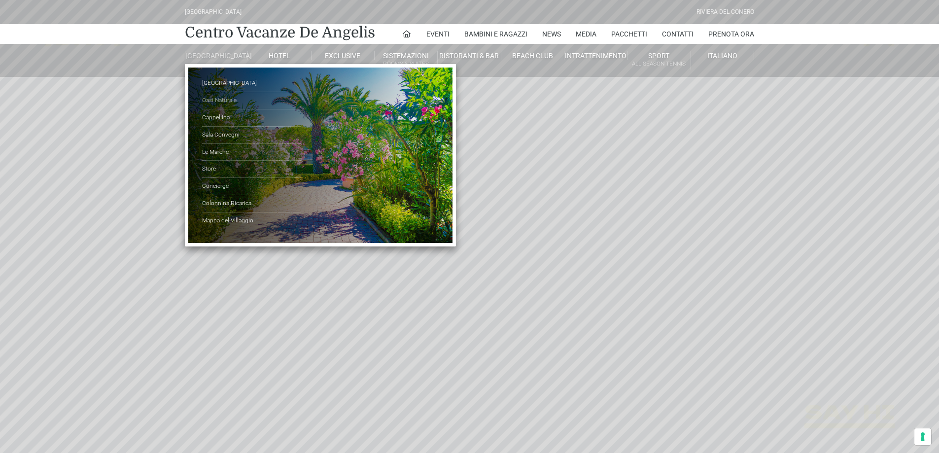
click at [226, 105] on link "Oasi Naturale" at bounding box center [251, 100] width 99 height 17
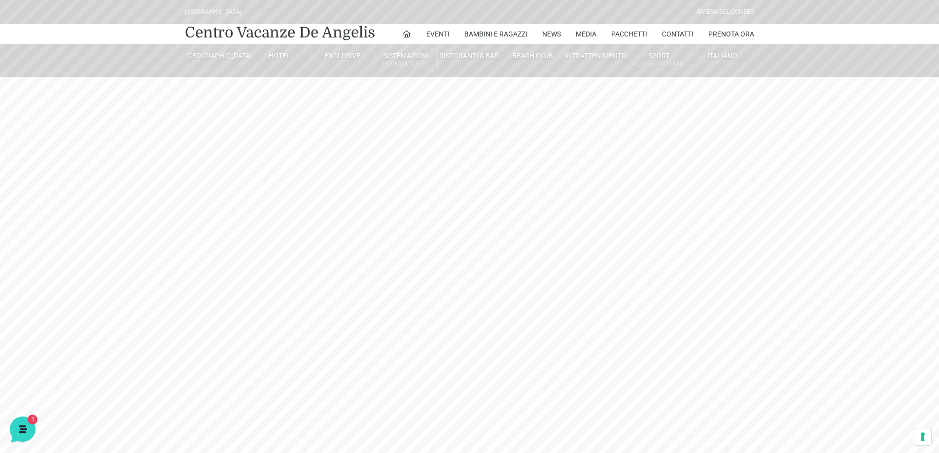
drag, startPoint x: 97, startPoint y: 204, endPoint x: 104, endPoint y: 210, distance: 9.8
click at [97, 204] on header "[GEOGRAPHIC_DATA] [GEOGRAPHIC_DATA] Centro Vacanze [GEOGRAPHIC_DATA] Eventi Mis…" at bounding box center [469, 197] width 939 height 394
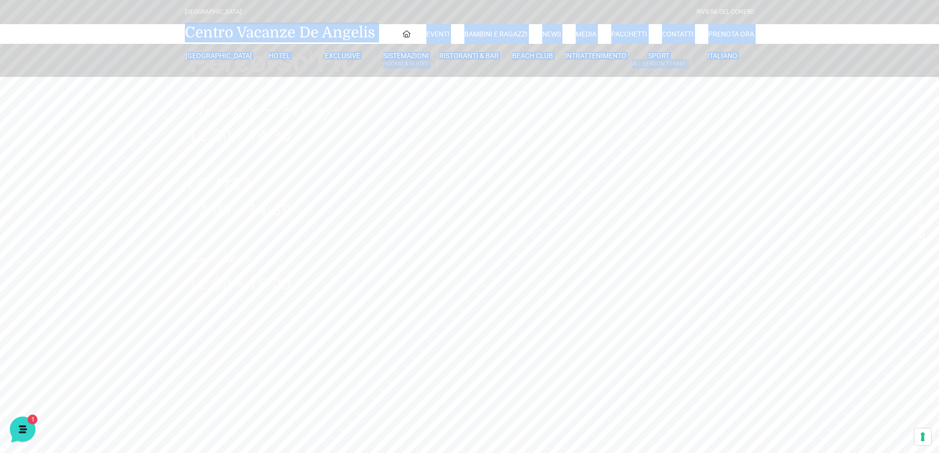
click at [107, 322] on header "[GEOGRAPHIC_DATA] [GEOGRAPHIC_DATA] Centro Vacanze [GEOGRAPHIC_DATA] Eventi Mis…" at bounding box center [469, 197] width 939 height 394
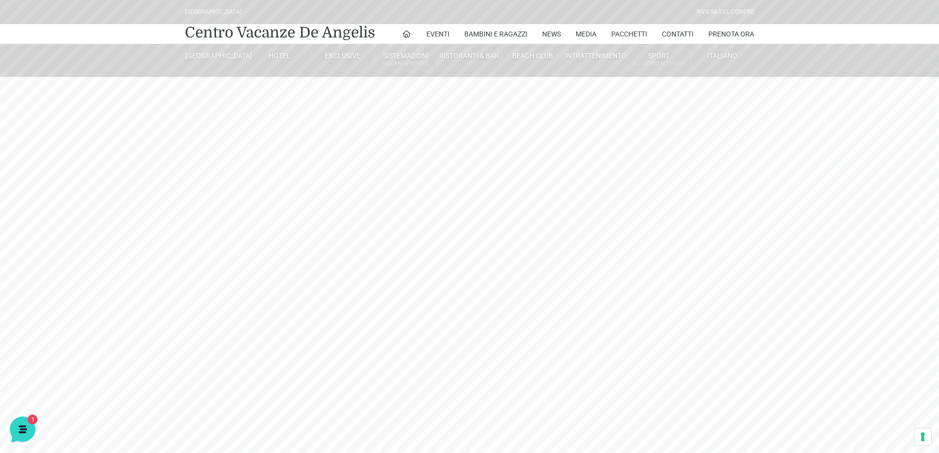
click at [126, 316] on header "[GEOGRAPHIC_DATA] [GEOGRAPHIC_DATA] Centro Vacanze [GEOGRAPHIC_DATA] Eventi Mis…" at bounding box center [469, 197] width 939 height 394
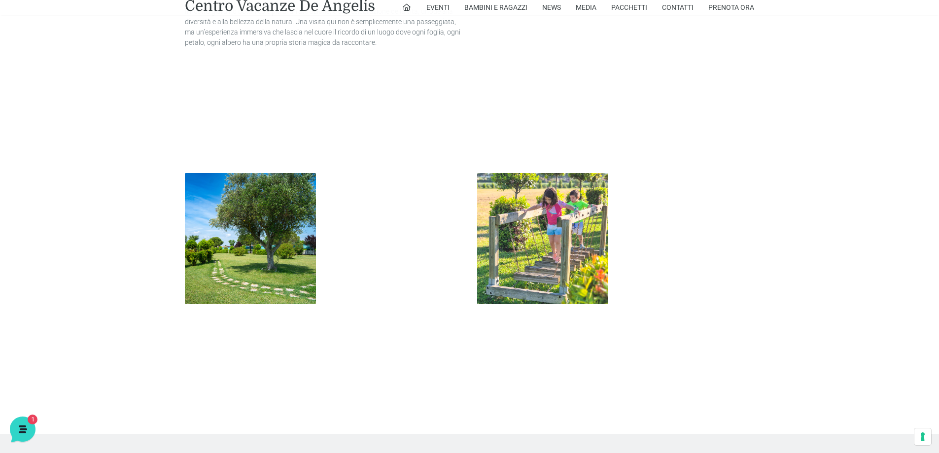
scroll to position [1183, 0]
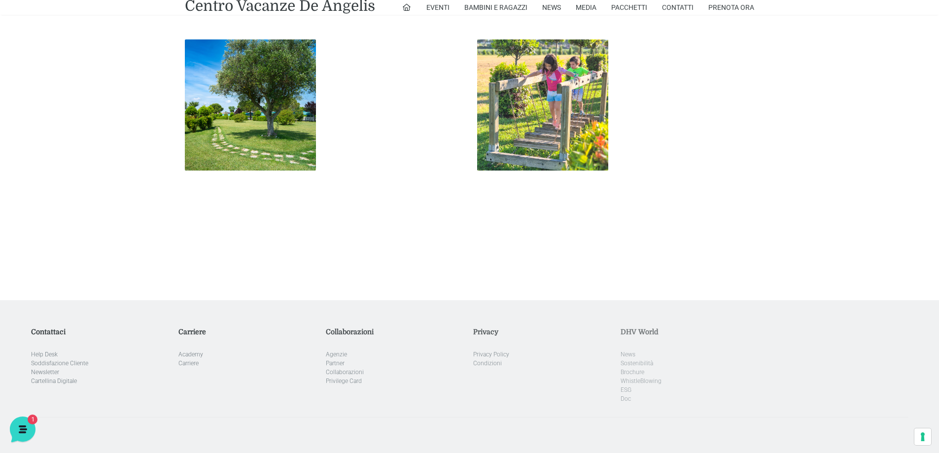
click at [244, 105] on img at bounding box center [250, 104] width 131 height 131
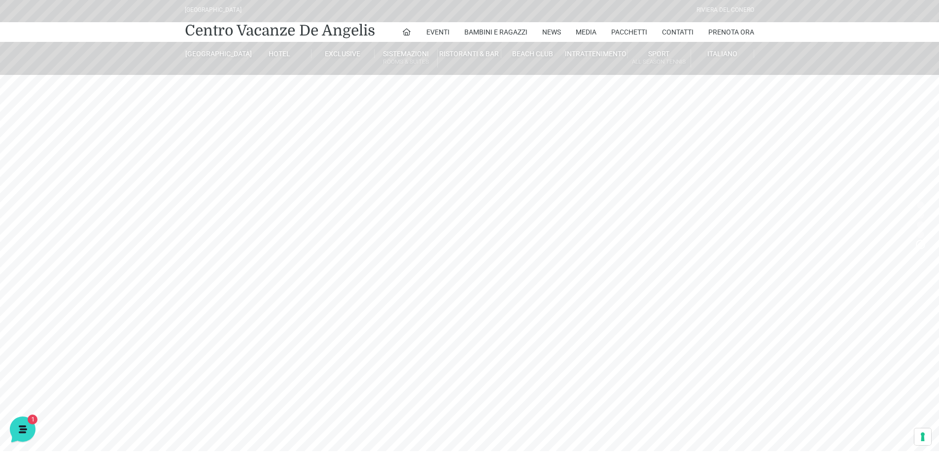
scroll to position [0, 0]
click at [496, 51] on link "Holly Beach Club" at bounding box center [503, 54] width 79 height 18
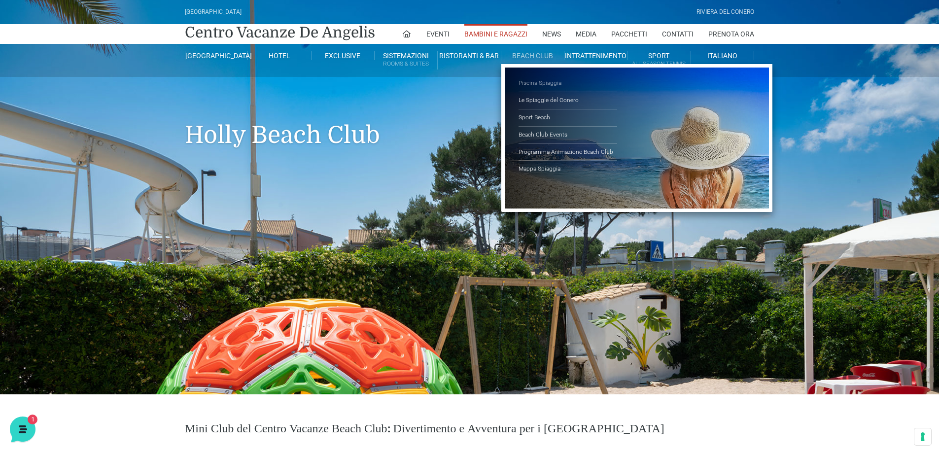
click at [528, 79] on link "Piscina Spiaggia" at bounding box center [567, 83] width 99 height 17
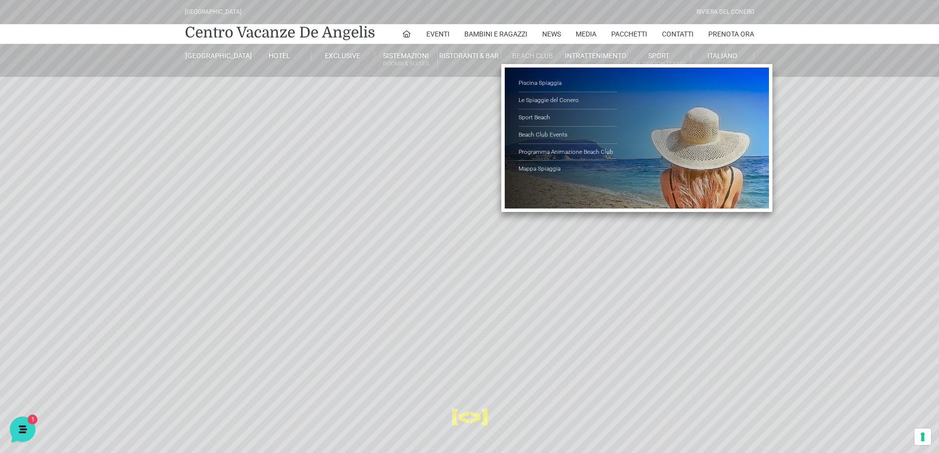
click at [539, 53] on link "Beach Club" at bounding box center [532, 55] width 63 height 9
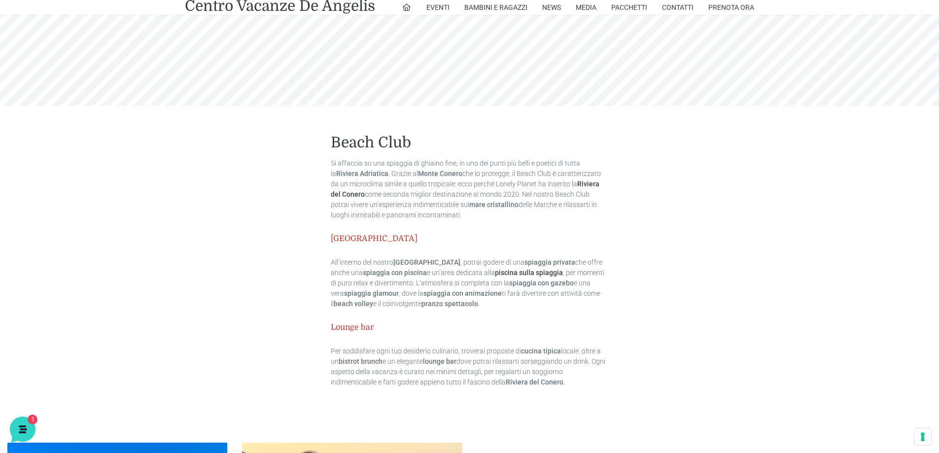
scroll to position [114, 0]
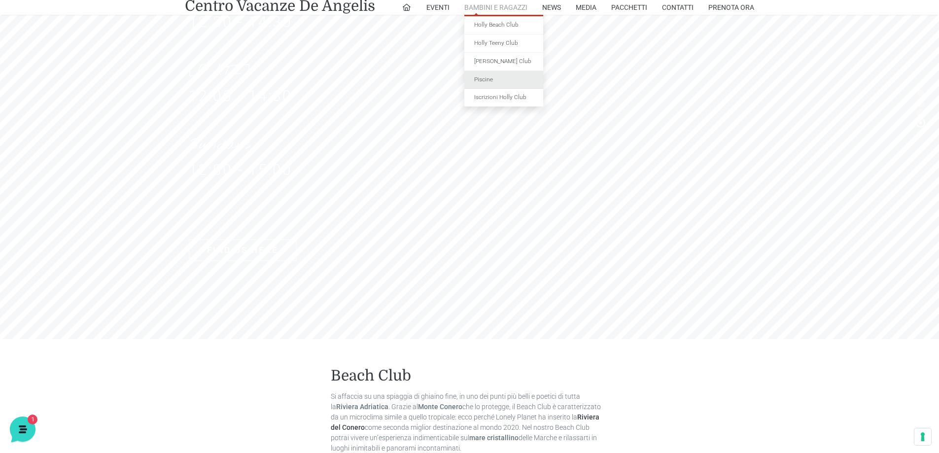
click at [480, 81] on link "Piscine" at bounding box center [503, 80] width 79 height 18
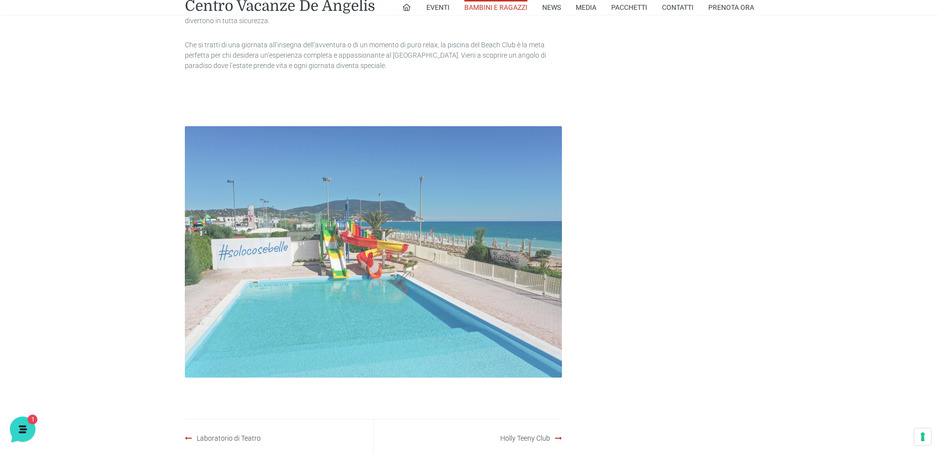
scroll to position [690, 0]
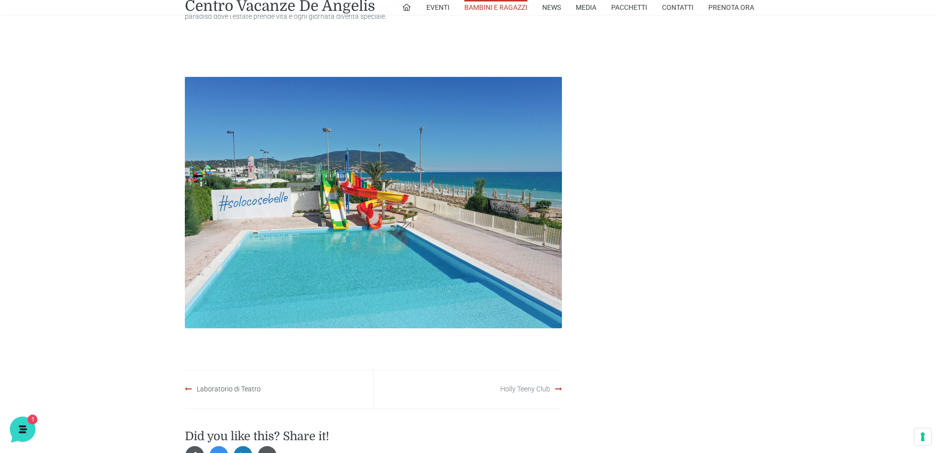
click at [531, 389] on link "Holly Teeny Club" at bounding box center [525, 389] width 50 height 8
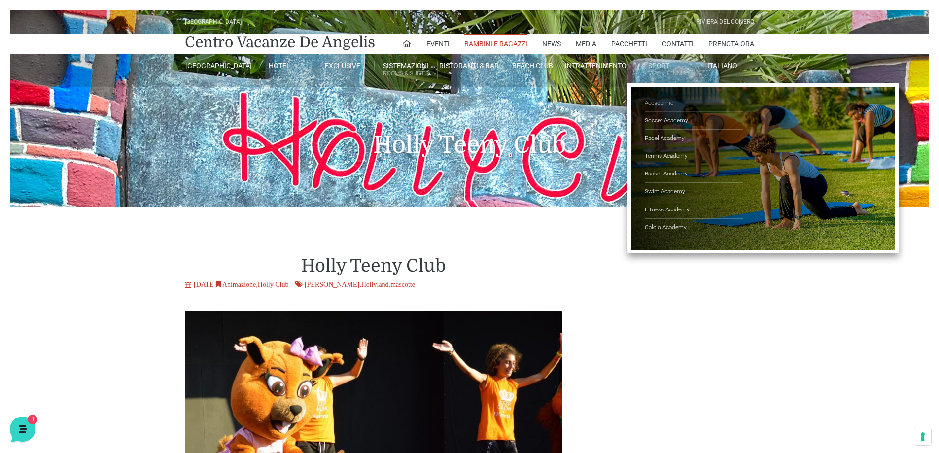
click at [656, 102] on link "Accademie" at bounding box center [693, 103] width 99 height 18
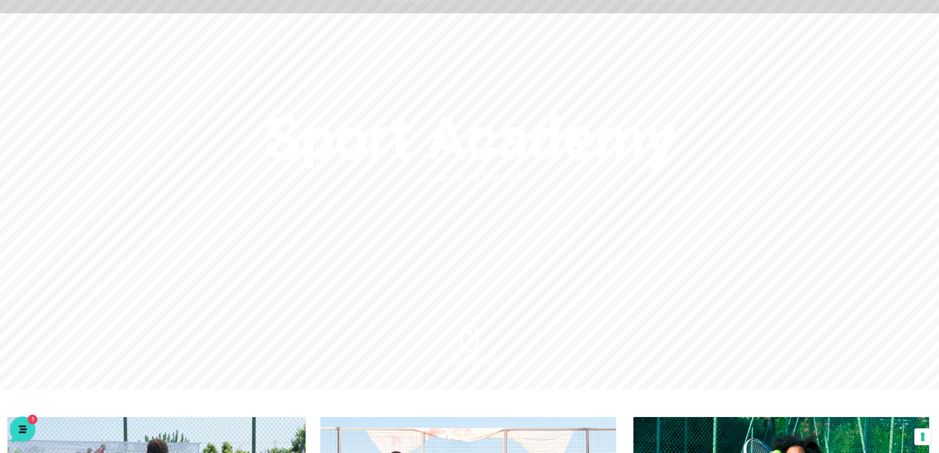
scroll to position [49, 0]
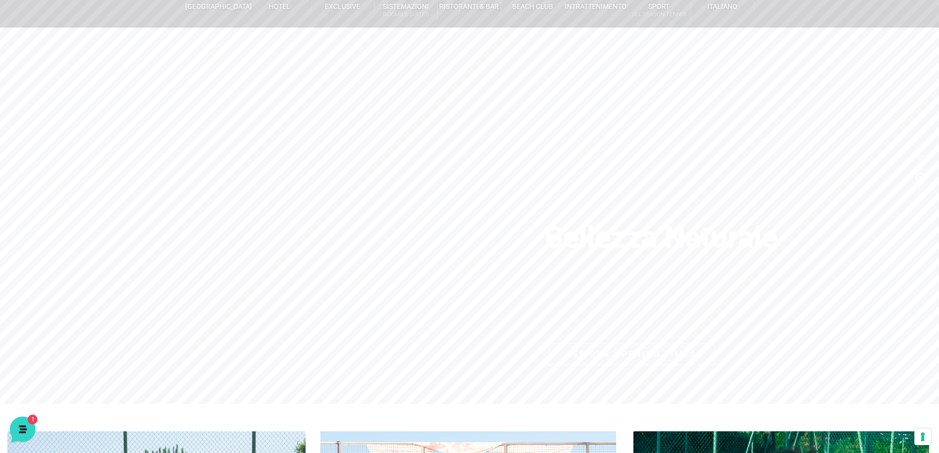
click at [139, 246] on header "Villaggio Hotel Resort Riviera Del Conero Centro Vacanze De Angelis Eventi Miss…" at bounding box center [469, 172] width 939 height 443
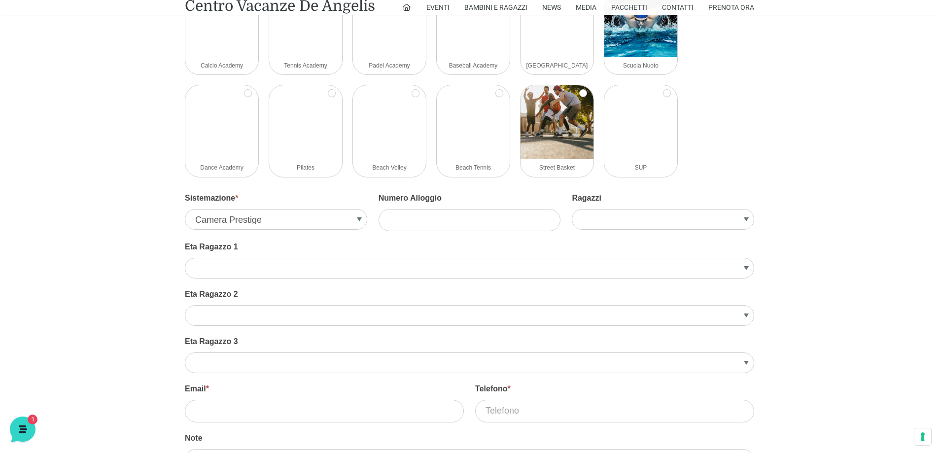
scroll to position [1774, 0]
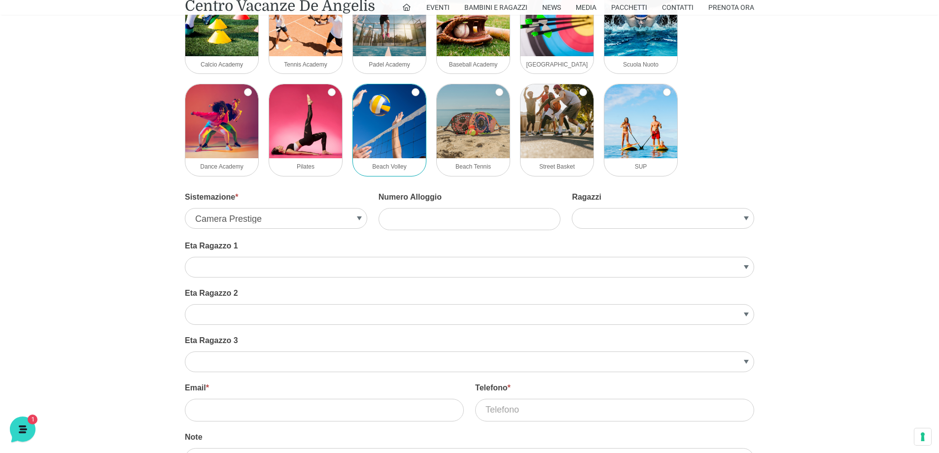
click at [388, 125] on img at bounding box center [389, 121] width 73 height 74
click at [411, 96] on input "Beach Volley" at bounding box center [415, 92] width 8 height 8
click at [388, 132] on img at bounding box center [389, 121] width 73 height 74
click at [411, 96] on input "Beach Volley" at bounding box center [415, 92] width 8 height 8
click at [385, 101] on img at bounding box center [389, 121] width 73 height 74
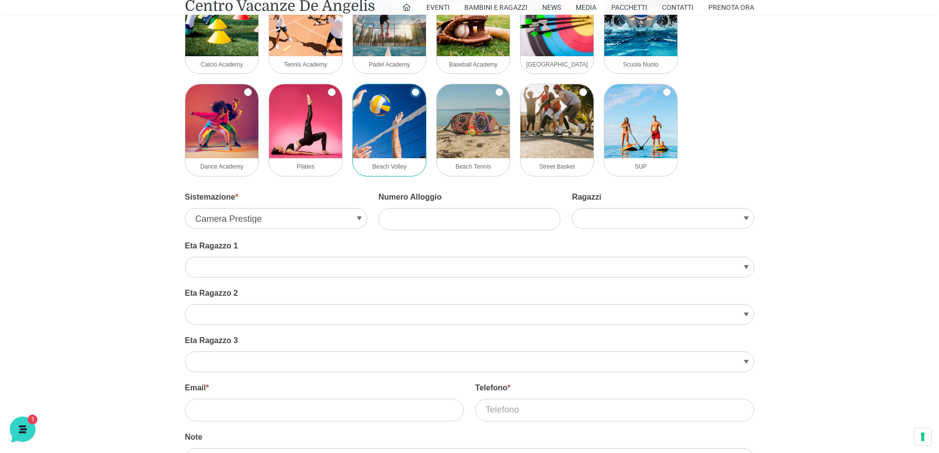
click at [411, 96] on input "Beach Volley" at bounding box center [415, 92] width 8 height 8
click at [384, 101] on img at bounding box center [389, 121] width 73 height 74
click at [411, 96] on input "Beach Volley" at bounding box center [415, 92] width 8 height 8
click at [373, 102] on img at bounding box center [389, 121] width 73 height 74
click at [411, 96] on input "Beach Volley" at bounding box center [415, 92] width 8 height 8
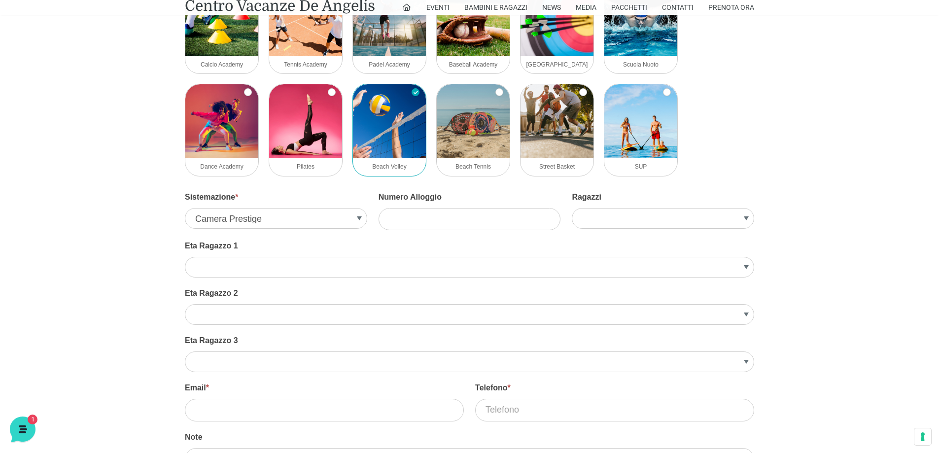
click at [409, 130] on img at bounding box center [389, 121] width 73 height 74
click at [411, 96] on input "Beach Volley" at bounding box center [415, 92] width 8 height 8
checkbox input "false"
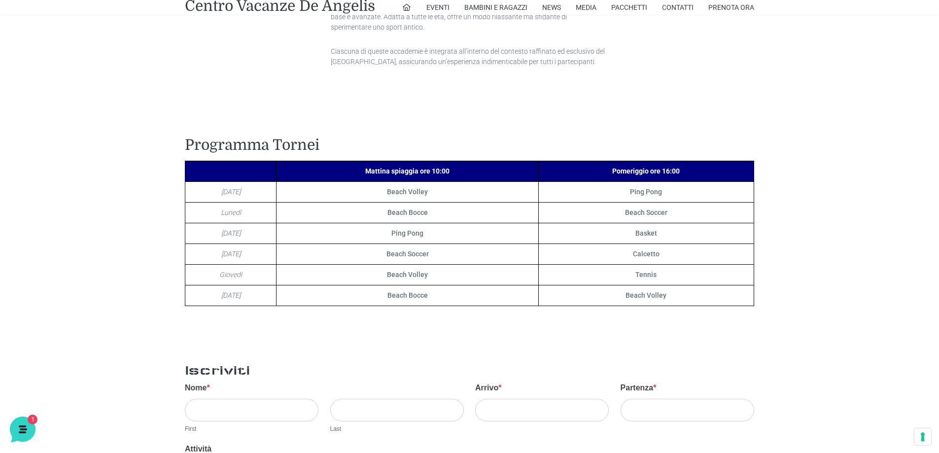
scroll to position [1133, 0]
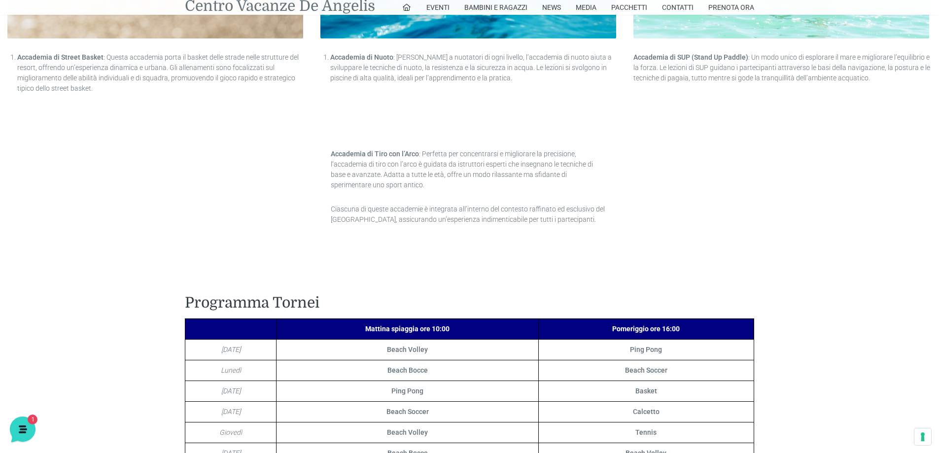
click at [228, 11] on link "Centro Vacanze De Angelis" at bounding box center [280, 6] width 190 height 15
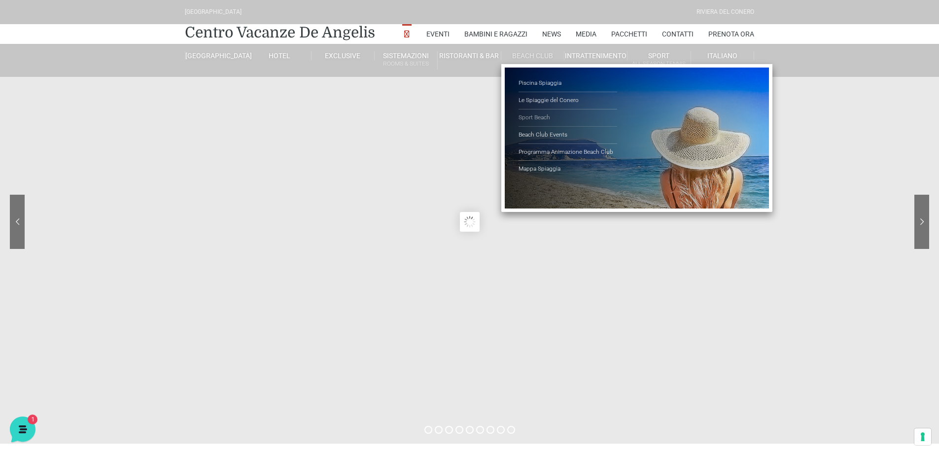
click at [541, 118] on link "Sport Beach" at bounding box center [567, 117] width 99 height 17
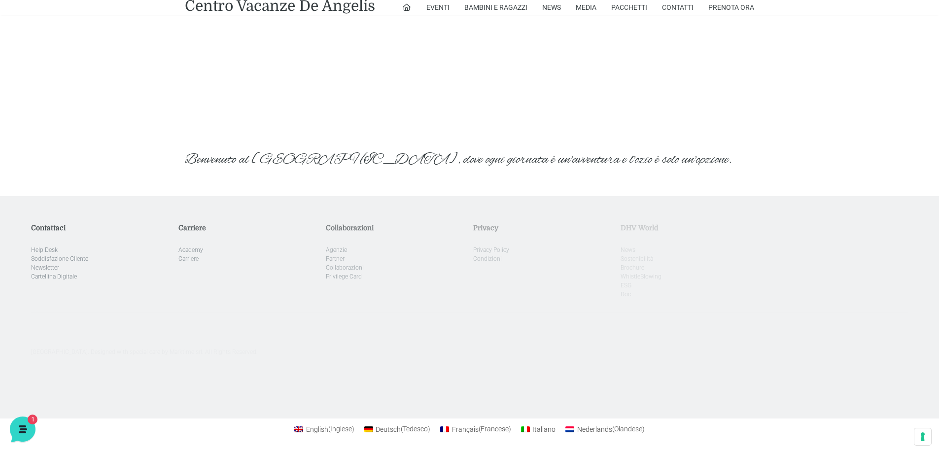
scroll to position [1367, 0]
click at [623, 293] on link "Doc" at bounding box center [625, 293] width 10 height 7
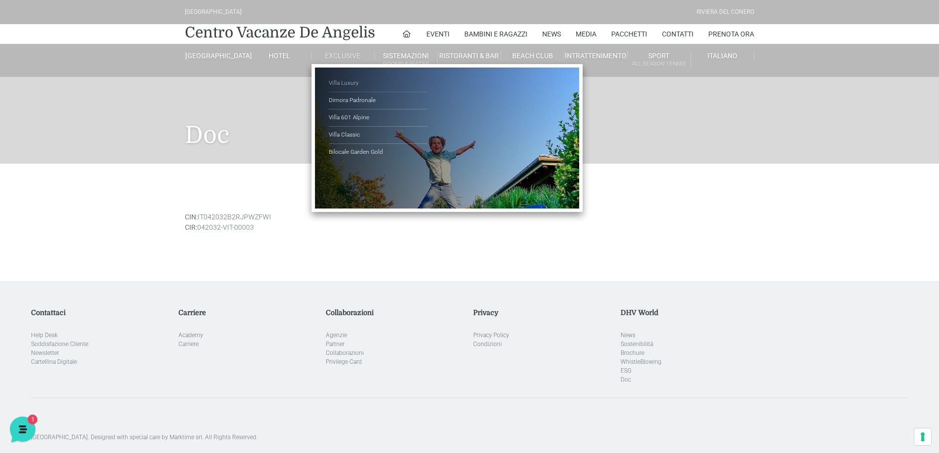
click at [346, 83] on link "Villa Luxury" at bounding box center [378, 83] width 99 height 17
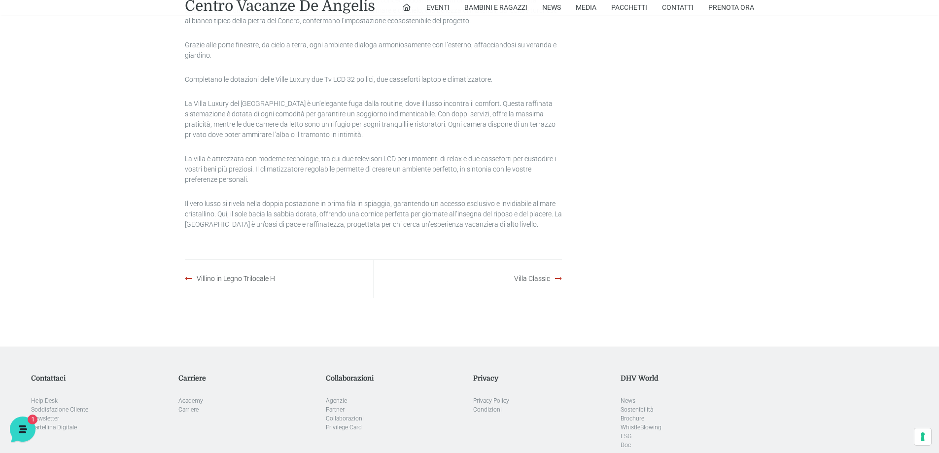
scroll to position [1107, 0]
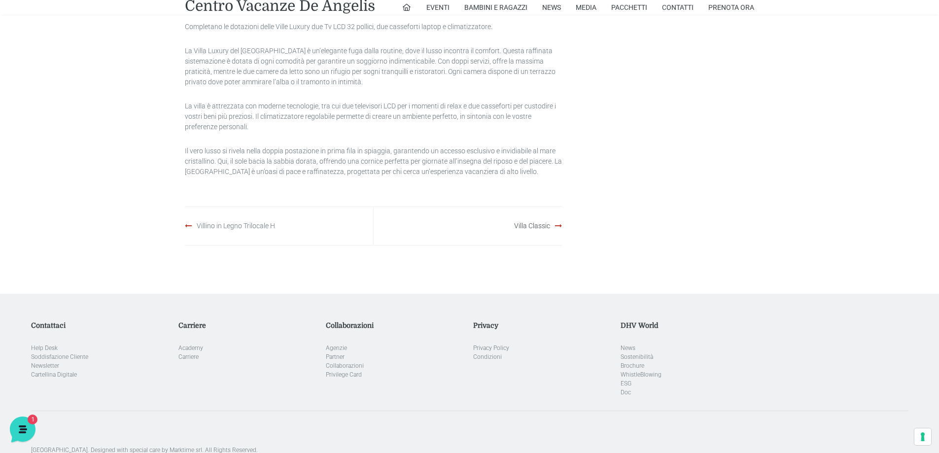
click at [224, 223] on link "Villino in Legno Trilocale H" at bounding box center [236, 226] width 78 height 8
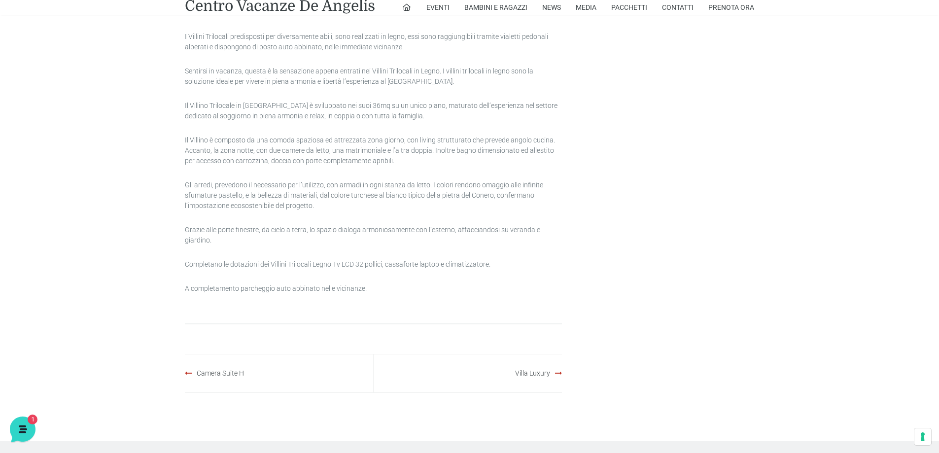
scroll to position [755, 0]
